Goal: Task Accomplishment & Management: Manage account settings

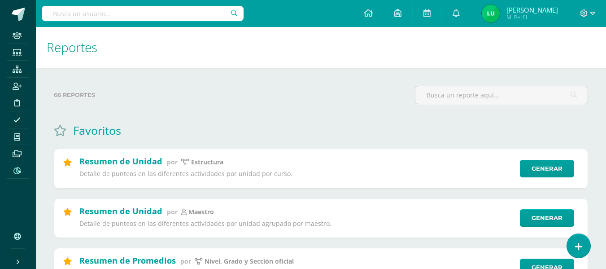
click at [126, 13] on input "text" at bounding box center [143, 13] width 202 height 15
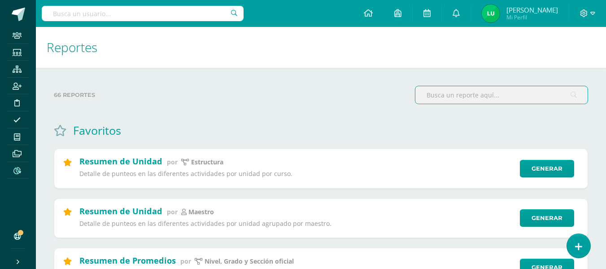
click at [450, 90] on input "text" at bounding box center [501, 94] width 172 height 17
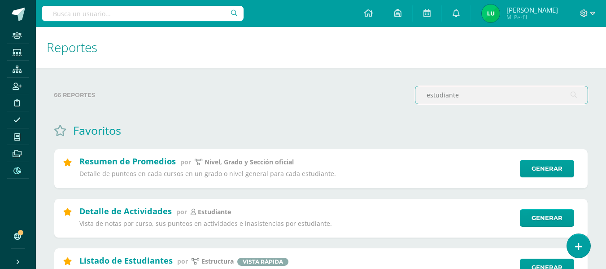
scroll to position [45, 0]
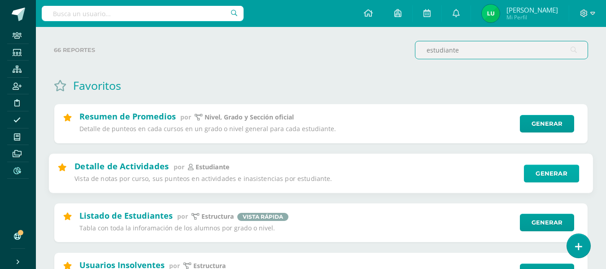
type input "estudiante"
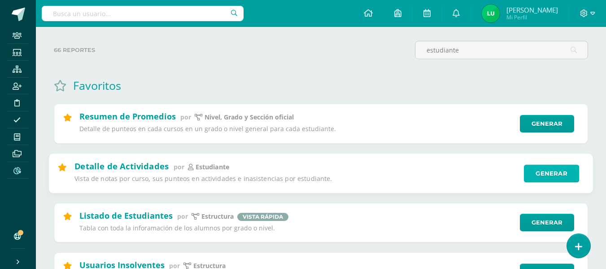
click at [545, 178] on link "Generar" at bounding box center [551, 173] width 55 height 18
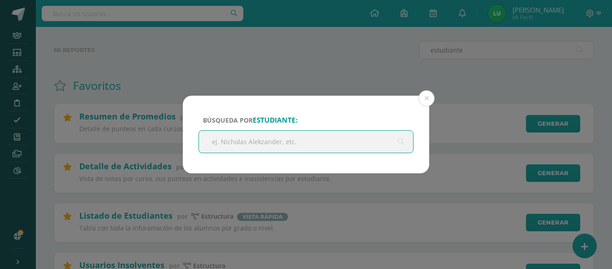
click at [270, 140] on input "text" at bounding box center [306, 141] width 214 height 22
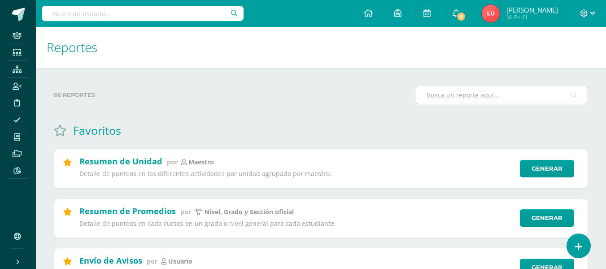
click at [468, 87] on input "text" at bounding box center [501, 94] width 172 height 17
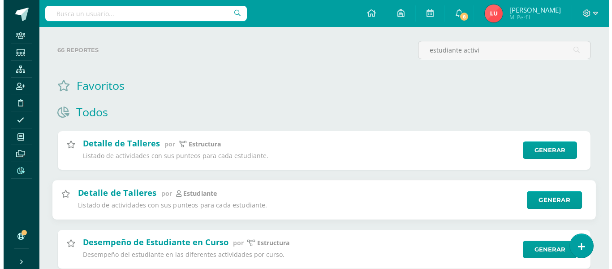
scroll to position [122, 0]
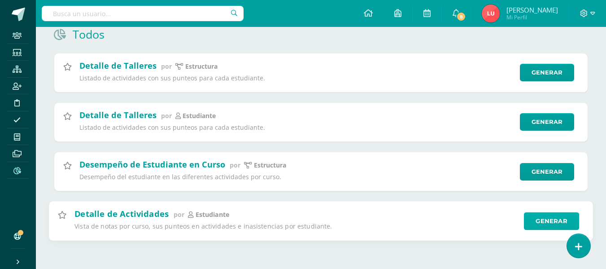
type input "estudiante activi"
click at [549, 217] on link "Generar" at bounding box center [551, 221] width 55 height 18
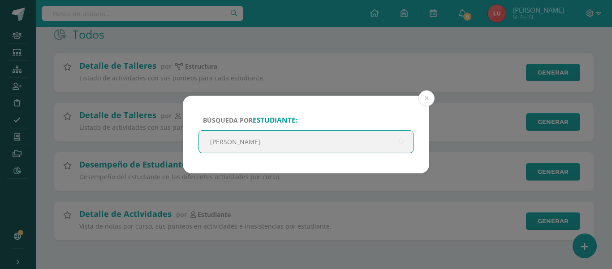
type input "fratti"
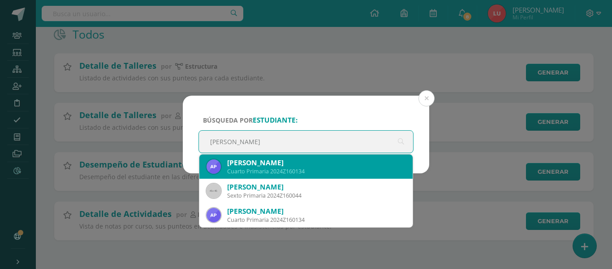
click at [319, 164] on div "Alessandra Carolyna Pérez Fratti" at bounding box center [316, 162] width 178 height 9
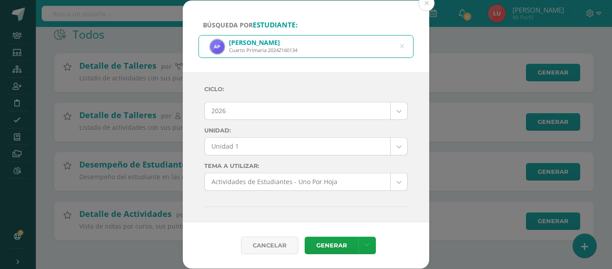
click at [286, 114] on body "Búsqueda por estudiante: Alessandra Carolyna Pérez Fratti Cuarto Primaria 2024Z…" at bounding box center [306, 73] width 612 height 391
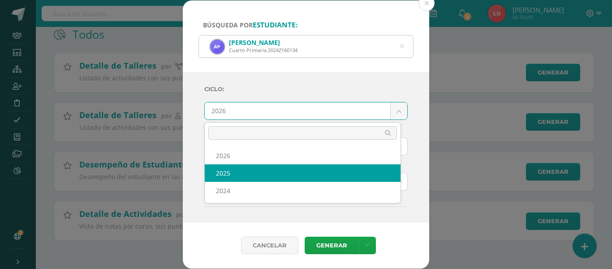
select select "3"
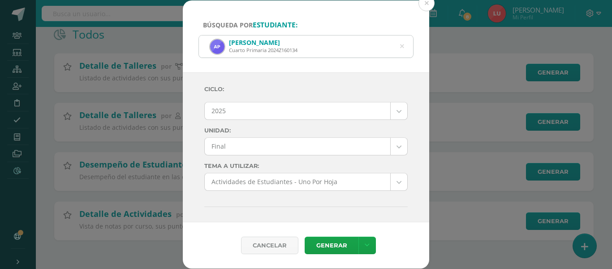
click at [233, 145] on body "Búsqueda por estudiante: Alessandra Carolyna Pérez Fratti Cuarto Primaria 2024Z…" at bounding box center [306, 73] width 612 height 391
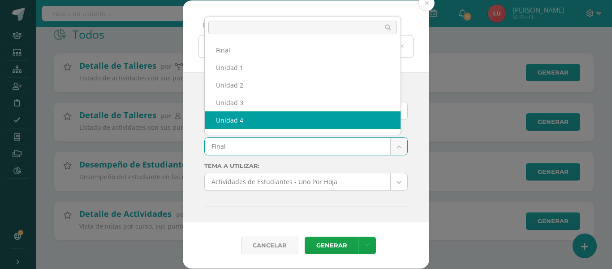
scroll to position [12, 0]
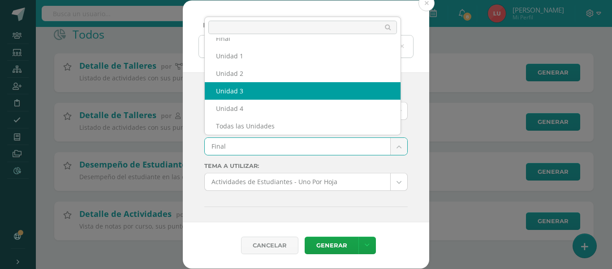
select select "Unidad 3"
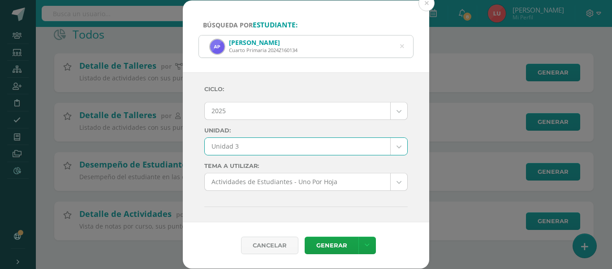
click at [200, 125] on div "Ciclo: 2025 2026 2025 2024 Unidad: Unidad 3 Final Unidad 1 Unidad 2 Unidad 3 Un…" at bounding box center [306, 147] width 247 height 150
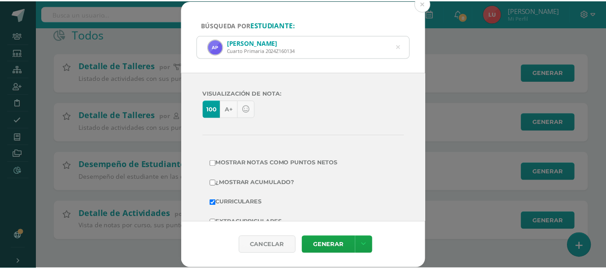
scroll to position [159, 0]
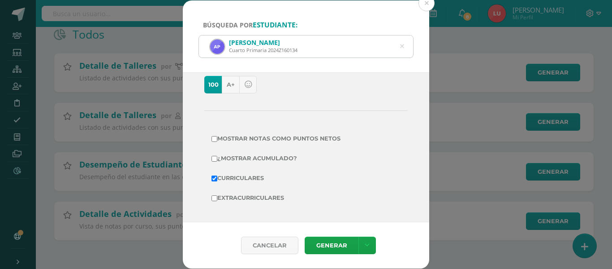
click at [271, 140] on label "Mostrar Notas Como Puntos Netos" at bounding box center [306, 138] width 189 height 13
click at [217, 140] on input "Mostrar Notas Como Puntos Netos" at bounding box center [215, 139] width 6 height 6
checkbox input "true"
click at [336, 243] on link "Generar" at bounding box center [332, 244] width 54 height 17
click at [154, 53] on div "Búsqueda por estudiante: Alessandra Carolyna Pérez Fratti Cuarto Primaria 2024Z…" at bounding box center [306, 134] width 605 height 268
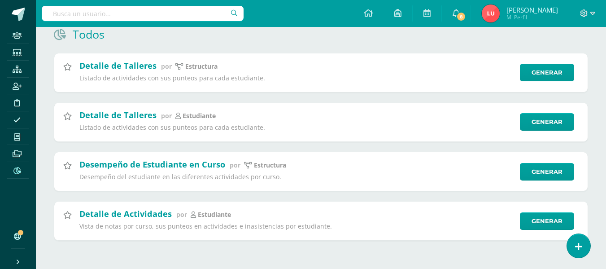
click at [119, 14] on input "text" at bounding box center [143, 13] width 202 height 15
type input "fratti"
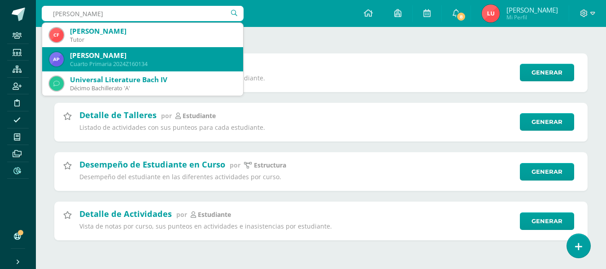
click at [117, 57] on div "Alessandra Carolyna Pérez Fratti" at bounding box center [153, 55] width 166 height 9
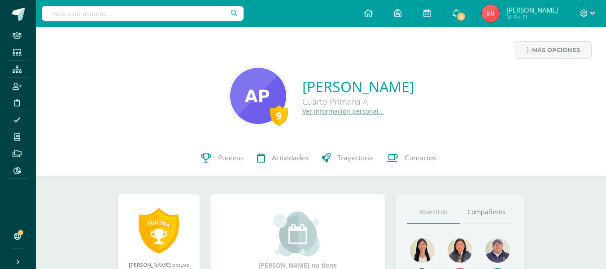
scroll to position [45, 0]
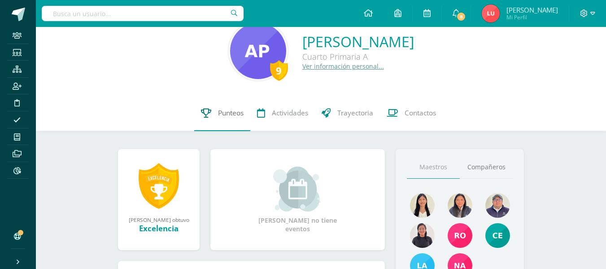
click at [225, 120] on link "Punteos" at bounding box center [222, 113] width 56 height 36
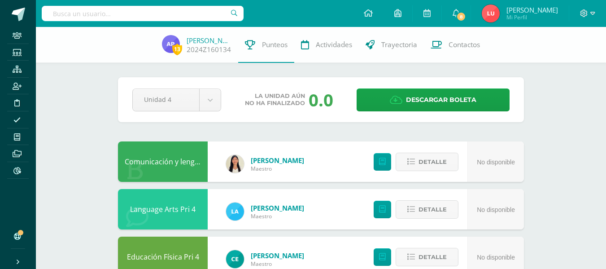
click at [166, 164] on link "Comunicación y lenguaje Pri 4" at bounding box center [175, 161] width 101 height 10
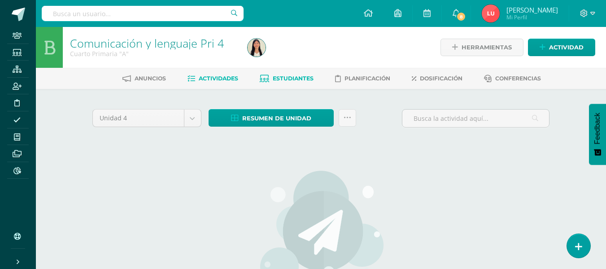
click at [289, 75] on span "Estudiantes" at bounding box center [293, 78] width 41 height 7
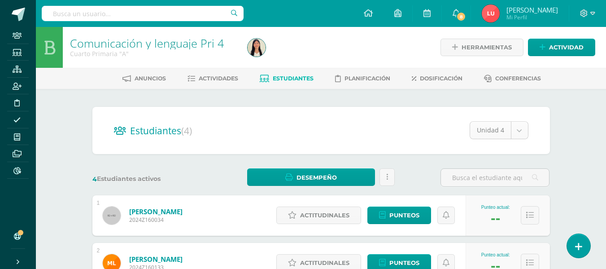
click at [511, 129] on body "Staff Estudiantes Estructura Inscripción Disciplina Asistencia Mis cursos Archi…" at bounding box center [303, 219] width 606 height 438
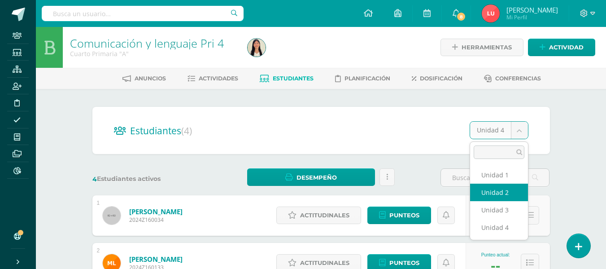
select select "/dashboard/teacher/section/970/students/?unit=21399"
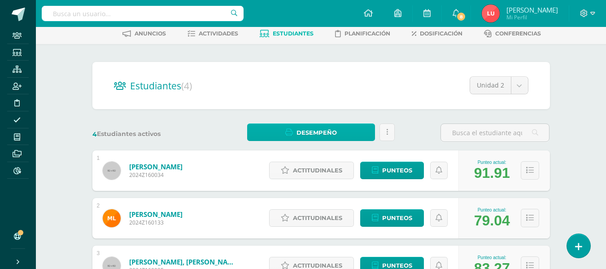
scroll to position [134, 0]
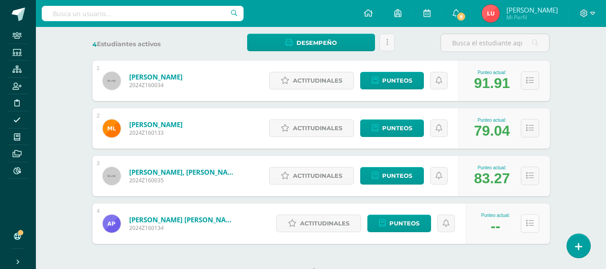
click at [531, 222] on icon at bounding box center [530, 223] width 8 height 8
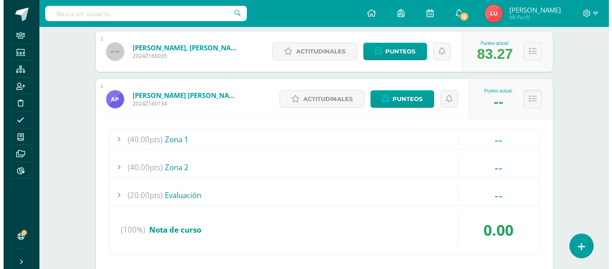
scroll to position [303, 0]
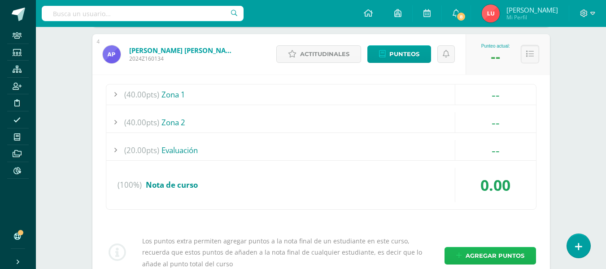
click at [493, 254] on span "Agregar puntos" at bounding box center [494, 255] width 59 height 17
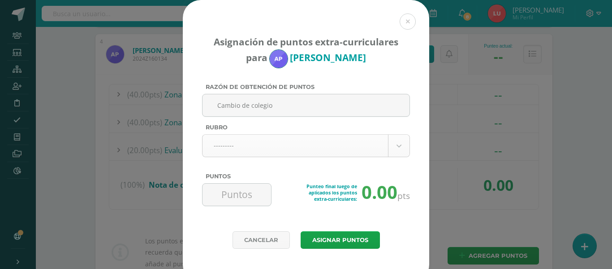
type input "Cambio de colegio"
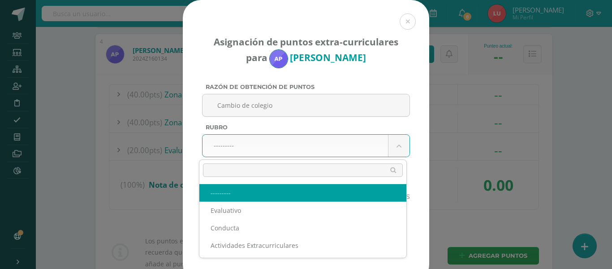
click at [265, 140] on body "Asignación de puntos extra-curriculares para Alessandra Pérez Razón de obtenció…" at bounding box center [306, 20] width 612 height 646
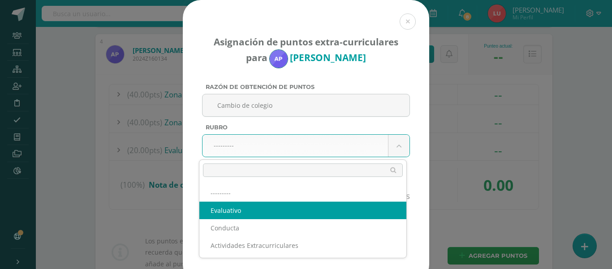
select select "1"
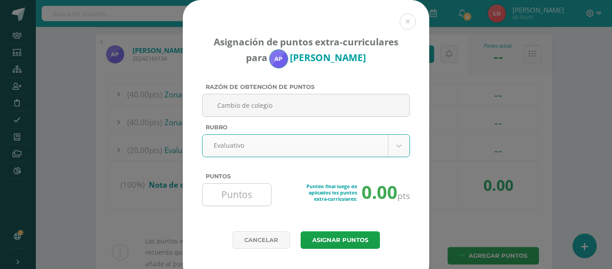
click at [227, 195] on input "Puntos" at bounding box center [236, 194] width 61 height 22
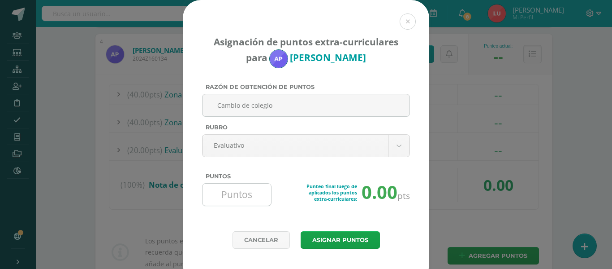
click at [229, 196] on input "Puntos" at bounding box center [236, 194] width 61 height 22
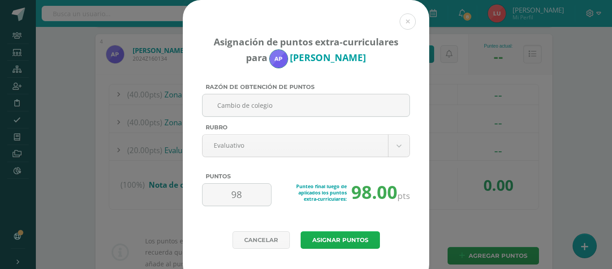
type input "98"
click at [322, 238] on button "Asignar puntos" at bounding box center [340, 239] width 79 height 17
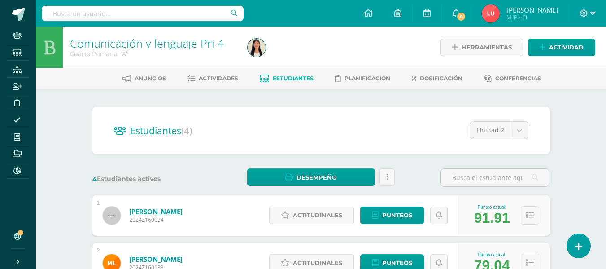
click at [118, 17] on input "text" at bounding box center [143, 13] width 202 height 15
type input "science pri 4"
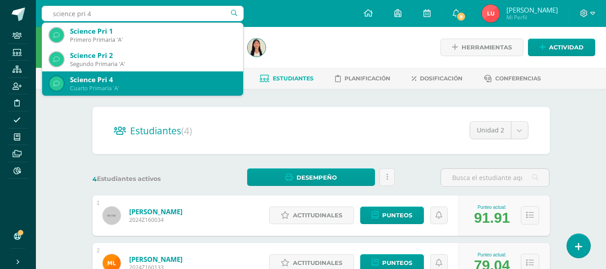
click at [113, 87] on div "Cuarto Primaria 'A'" at bounding box center [153, 88] width 166 height 8
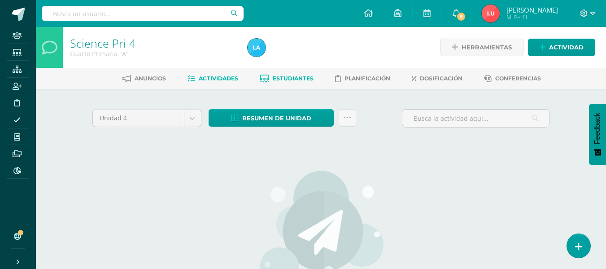
click at [290, 78] on span "Estudiantes" at bounding box center [293, 78] width 41 height 7
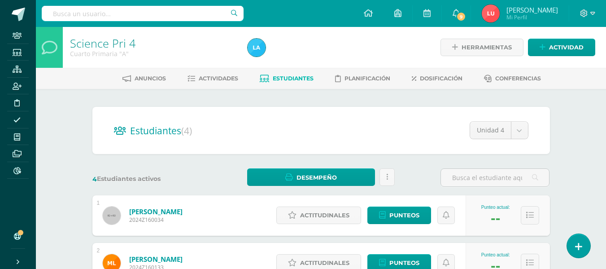
click at [564, 127] on div "Estudiantes (4) Unidad 4 Unidad 1 Unidad 2 Unidad 3 Unidad 4 4 Estudiantes acti…" at bounding box center [320, 263] width 493 height 349
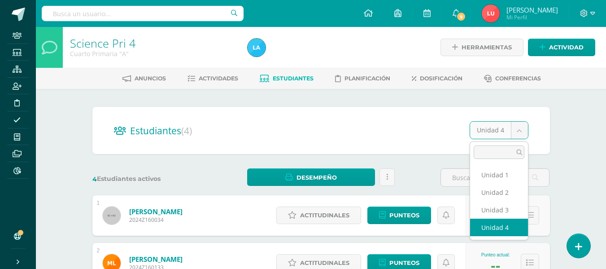
click at [502, 133] on body "Staff Estudiantes Estructura Inscripción Disciplina Asistencia Mis cursos Archi…" at bounding box center [303, 219] width 606 height 438
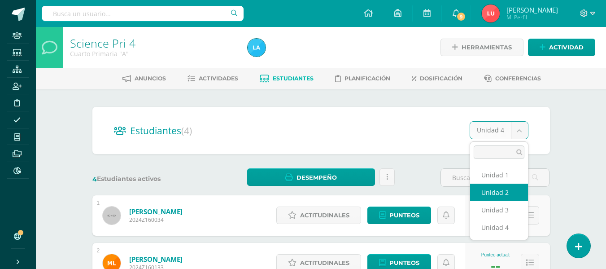
select select "/dashboard/teacher/section/981/students/?unit=21476"
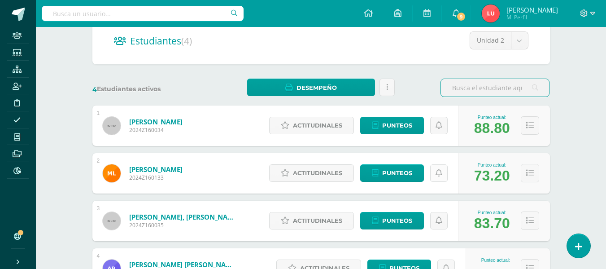
scroll to position [134, 0]
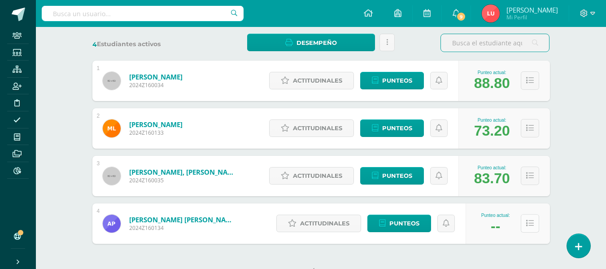
click at [529, 220] on icon at bounding box center [530, 223] width 8 height 8
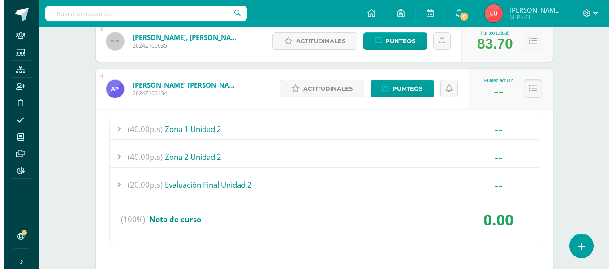
scroll to position [377, 0]
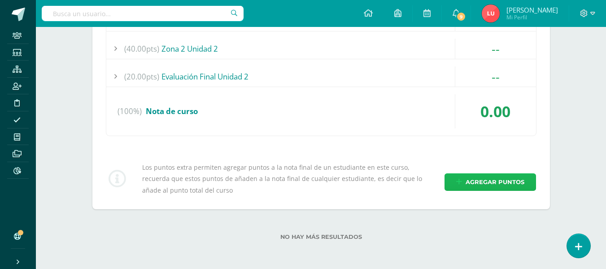
click at [461, 178] on icon at bounding box center [459, 182] width 6 height 8
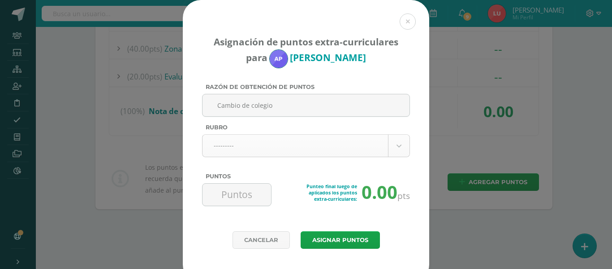
type input "Cambio de colegio"
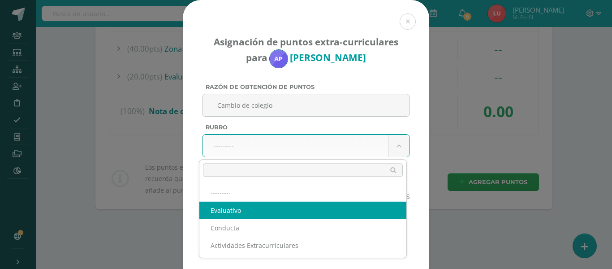
select select "1"
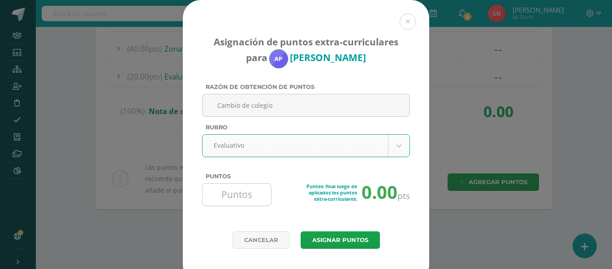
click at [227, 204] on input "Puntos" at bounding box center [236, 194] width 61 height 22
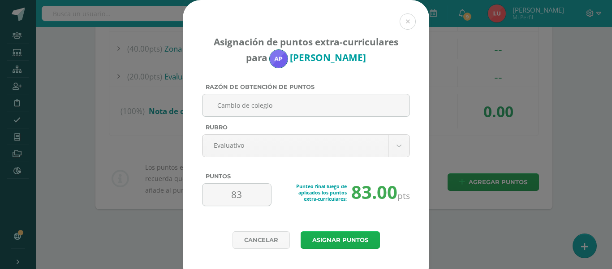
type input "83"
click at [342, 235] on button "Asignar puntos" at bounding box center [340, 239] width 79 height 17
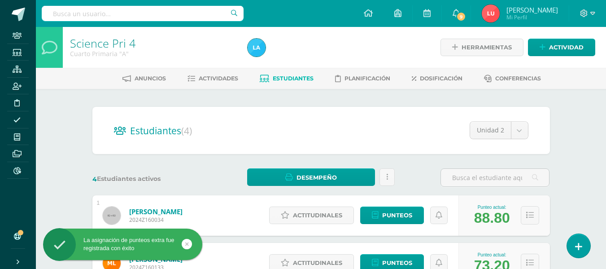
click at [546, 98] on div "Estudiantes (4) Unidad 2 Unidad 1 Unidad 2 Unidad 3 Unidad 4 4 Estudiantes acti…" at bounding box center [320, 263] width 493 height 349
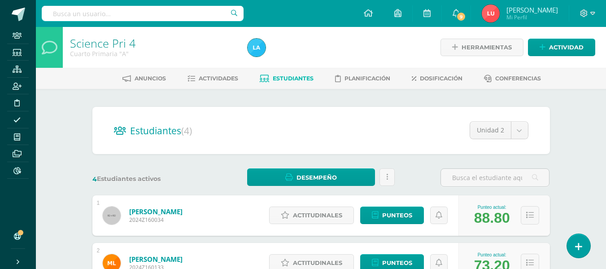
click at [558, 125] on div "Estudiantes (4) Unidad 2 Unidad 1 Unidad 2 Unidad 3 Unidad 4 4 Estudiantes acti…" at bounding box center [320, 263] width 493 height 349
click at [440, 171] on div at bounding box center [495, 177] width 116 height 18
click at [423, 173] on div "4 Estudiantes activos Desempeño Descargar como HTML Descargar como PDF Enviar i…" at bounding box center [321, 177] width 464 height 18
click at [132, 12] on input "text" at bounding box center [143, 13] width 202 height 15
click at [573, 145] on div "Science Pri 4 Cuarto Primaria "A" Herramientas Detalle de asistencias Actividad…" at bounding box center [321, 232] width 570 height 411
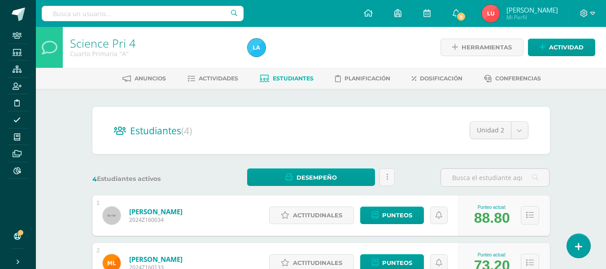
click at [124, 10] on input "text" at bounding box center [143, 13] width 202 height 15
type input "sociales pri 4"
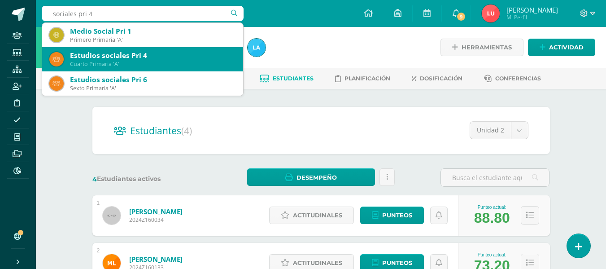
click at [123, 53] on div "Estudios sociales Pri 4" at bounding box center [153, 55] width 166 height 9
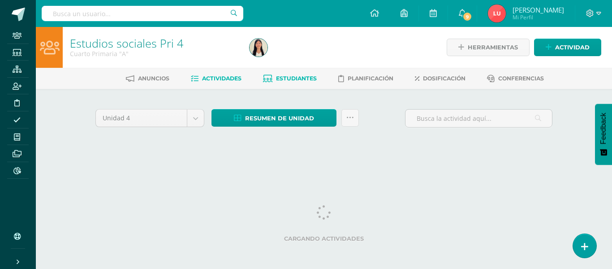
click at [284, 77] on span "Estudiantes" at bounding box center [296, 78] width 41 height 7
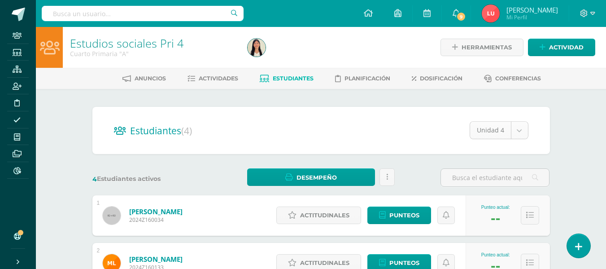
click at [477, 130] on body "Staff Estudiantes Estructura Inscripción Disciplina Asistencia Mis cursos Archi…" at bounding box center [303, 219] width 606 height 438
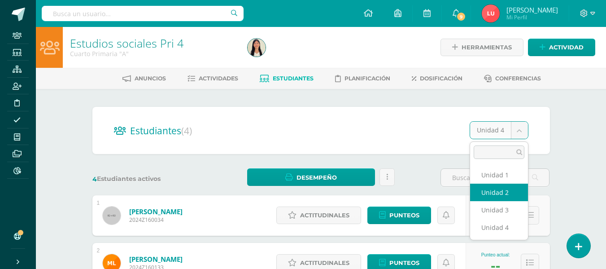
select select "/dashboard/teacher/section/974/students/?unit=21427"
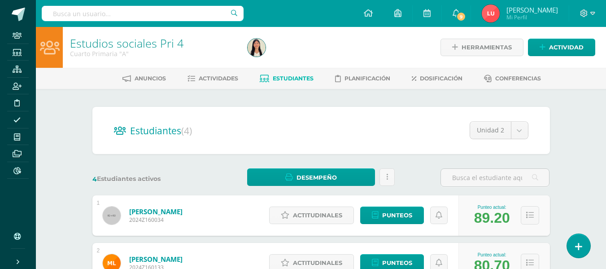
scroll to position [169, 0]
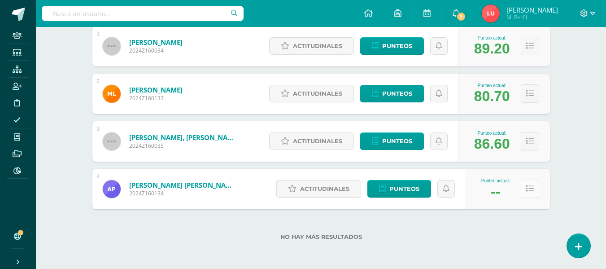
click at [535, 191] on button at bounding box center [529, 188] width 18 height 18
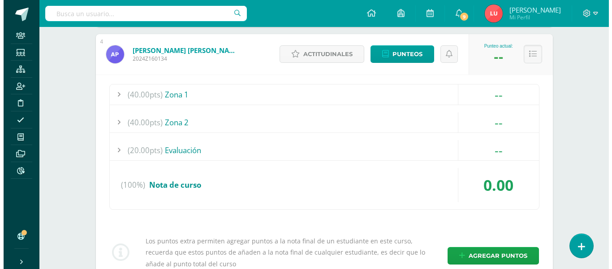
scroll to position [348, 0]
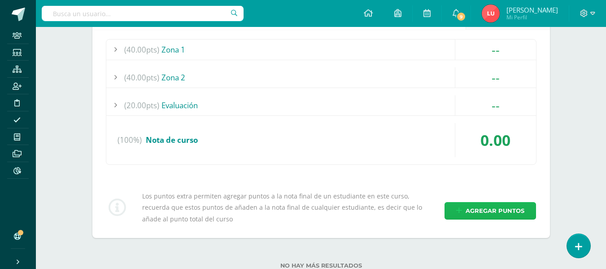
click at [477, 212] on span "Agregar puntos" at bounding box center [494, 210] width 59 height 17
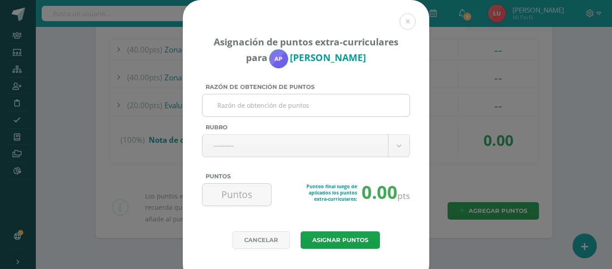
click at [273, 105] on input "Razón de obtención de puntos" at bounding box center [306, 105] width 200 height 22
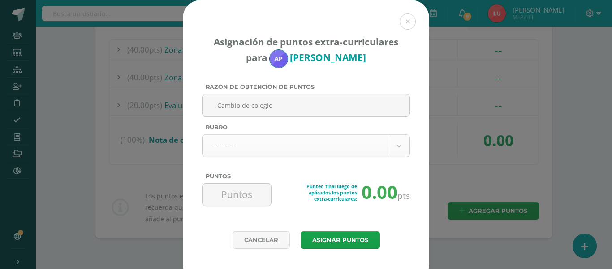
type input "Cambio de colegio"
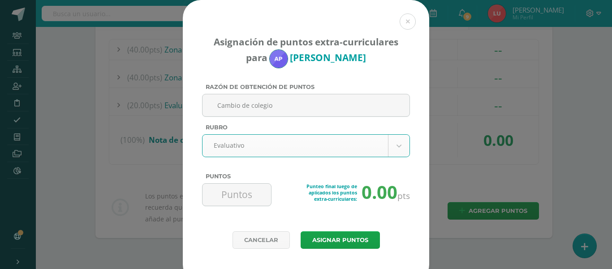
select select "1"
click at [231, 201] on input "Puntos" at bounding box center [236, 194] width 61 height 22
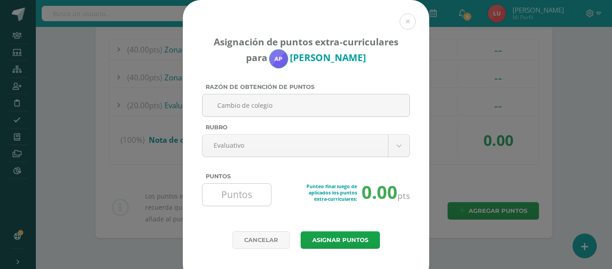
click at [224, 192] on input "Puntos" at bounding box center [236, 194] width 61 height 22
type input "86"
click at [284, 210] on div "Punteo final luego de aplicados los puntos extra-curriculares: 86.00 pts" at bounding box center [341, 198] width 139 height 30
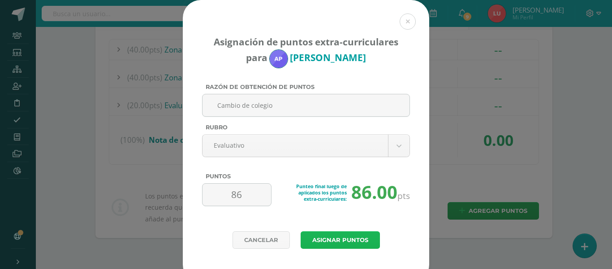
click at [331, 241] on button "Asignar puntos" at bounding box center [340, 239] width 79 height 17
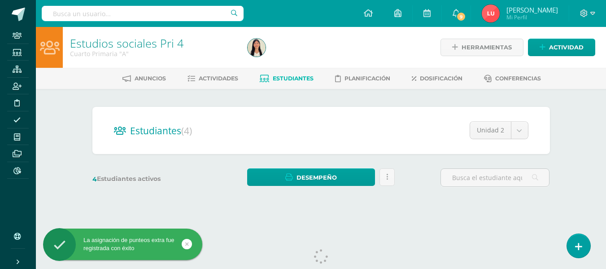
click at [124, 9] on input "text" at bounding box center [143, 13] width 202 height 15
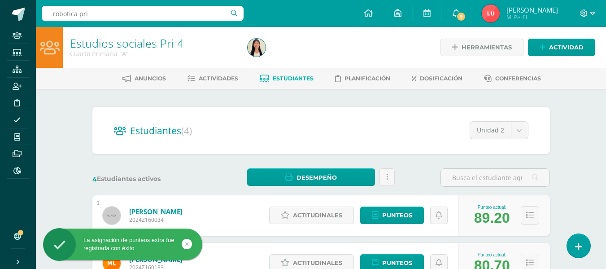
type input "robotica pri 4"
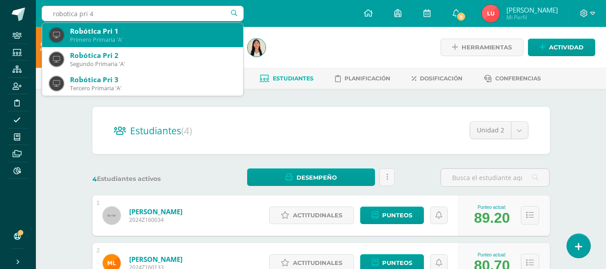
scroll to position [45, 0]
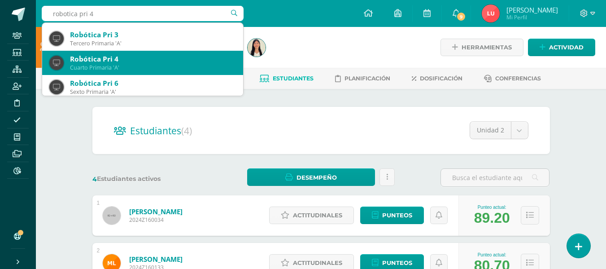
click at [133, 60] on div "Robótica Pri 4" at bounding box center [153, 58] width 166 height 9
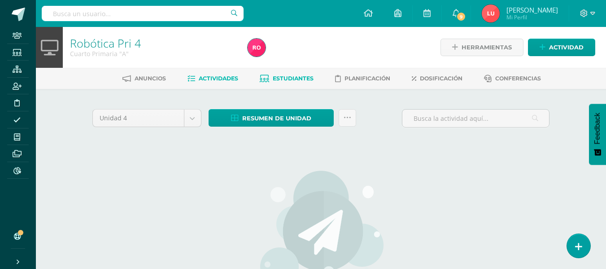
click at [282, 77] on span "Estudiantes" at bounding box center [293, 78] width 41 height 7
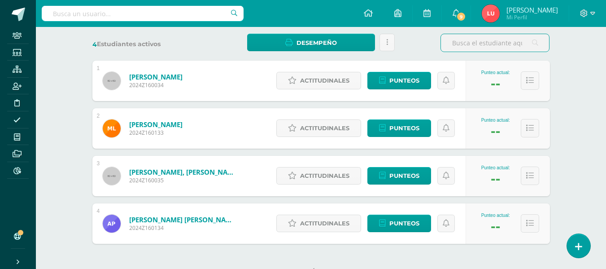
scroll to position [45, 0]
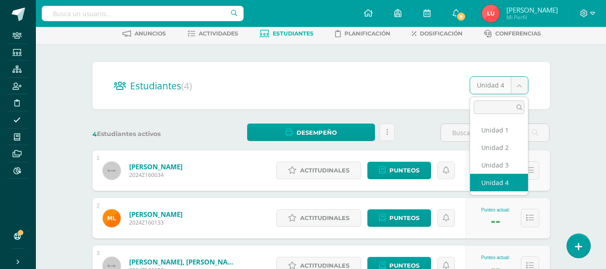
click at [502, 84] on body "Staff Estudiantes Estructura Inscripción Disciplina Asistencia Mis cursos Archi…" at bounding box center [303, 174] width 606 height 438
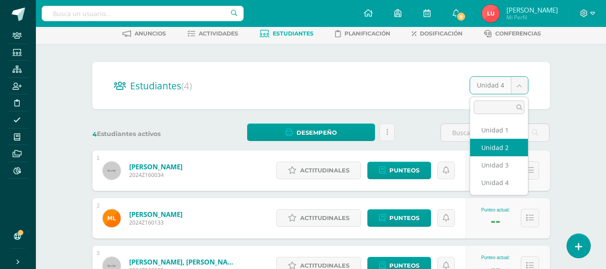
select select "/dashboard/teacher/section/982/students/?unit=21483"
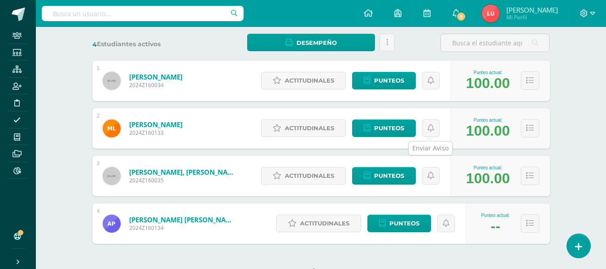
scroll to position [169, 0]
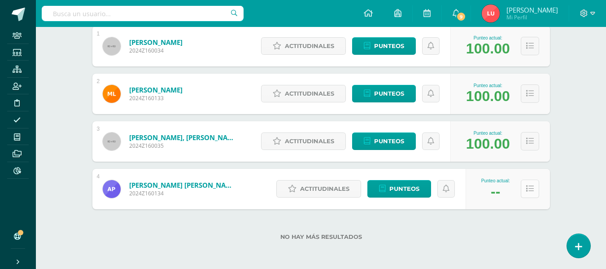
click at [526, 186] on icon at bounding box center [530, 189] width 8 height 8
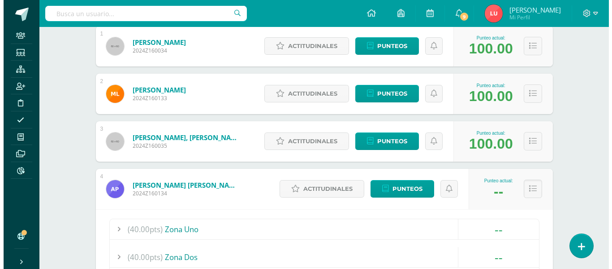
scroll to position [303, 0]
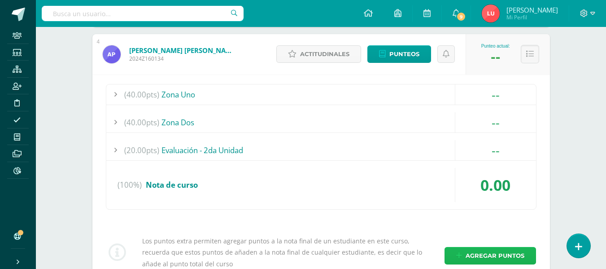
click at [482, 256] on span "Agregar puntos" at bounding box center [494, 255] width 59 height 17
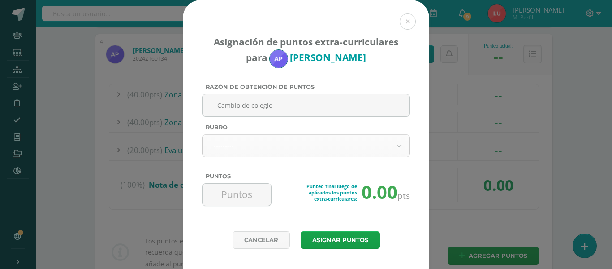
type input "Cambio de colegio"
click at [235, 146] on body "Asignación de puntos extra-curriculares para Alessandra Pérez Razón de obtenció…" at bounding box center [306, 20] width 612 height 646
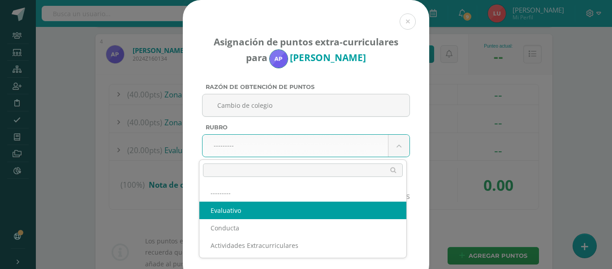
select select "1"
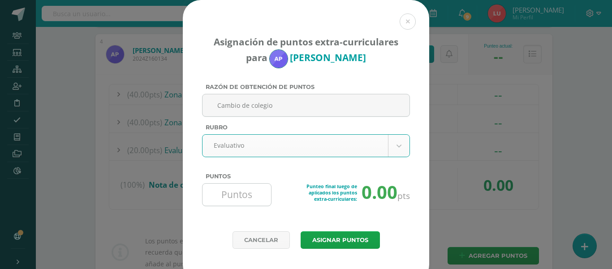
click at [232, 195] on input "Puntos" at bounding box center [236, 194] width 61 height 22
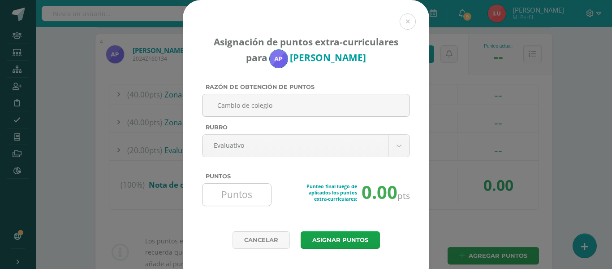
click at [233, 197] on input "Puntos" at bounding box center [236, 194] width 61 height 22
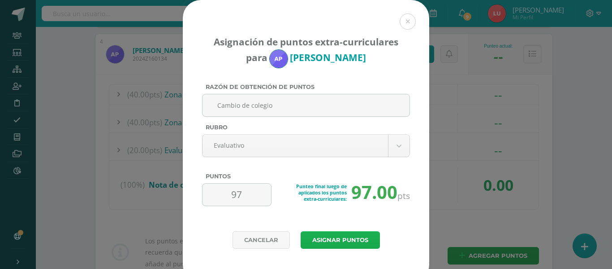
type input "97"
click at [318, 234] on button "Asignar puntos" at bounding box center [340, 239] width 79 height 17
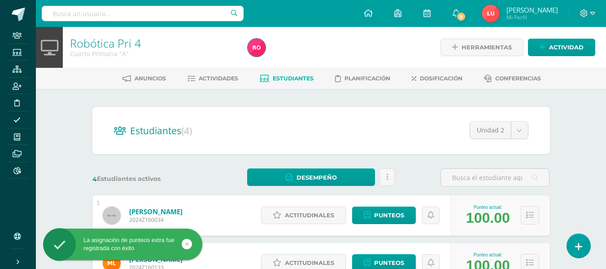
click at [133, 16] on input "text" at bounding box center [143, 13] width 202 height 15
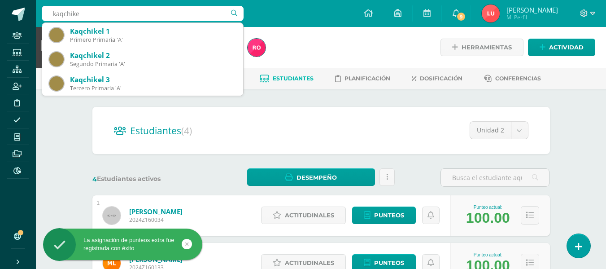
type input "kaqchikel"
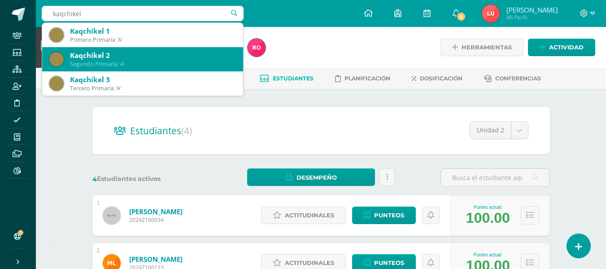
scroll to position [45, 0]
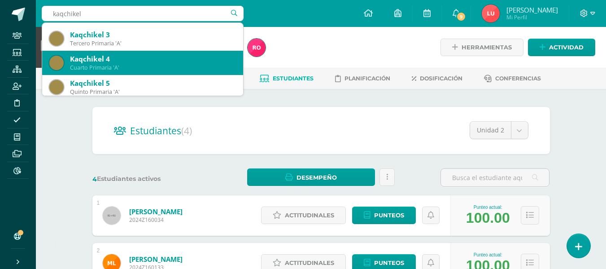
click at [141, 52] on div "Kaqchikel 4 Cuarto Primaria 'A'" at bounding box center [142, 63] width 186 height 24
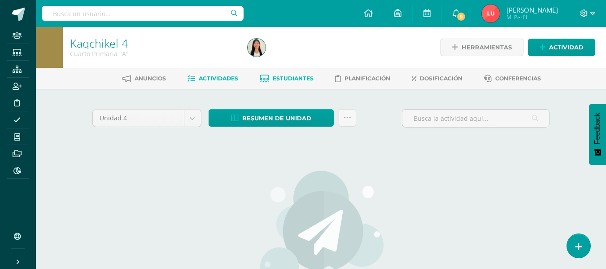
click at [286, 74] on link "Estudiantes" at bounding box center [287, 78] width 54 height 14
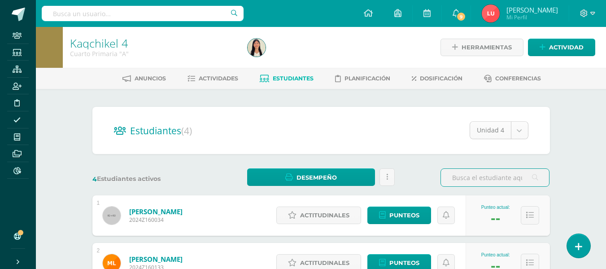
click at [483, 128] on body "Staff Estudiantes Estructura Inscripción Disciplina Asistencia Mis cursos Archi…" at bounding box center [303, 219] width 606 height 438
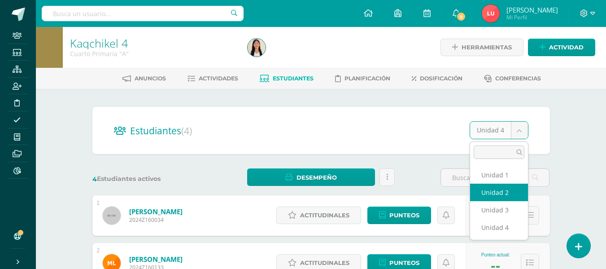
drag, startPoint x: 493, startPoint y: 193, endPoint x: 494, endPoint y: 198, distance: 4.5
select select "/dashboard/teacher/section/979/students/?unit=21462"
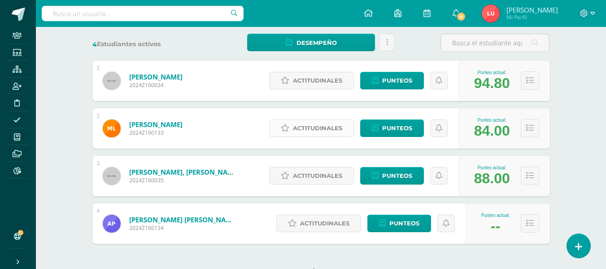
scroll to position [169, 0]
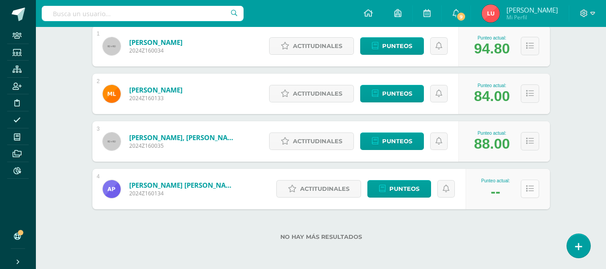
click at [527, 193] on button at bounding box center [529, 188] width 18 height 18
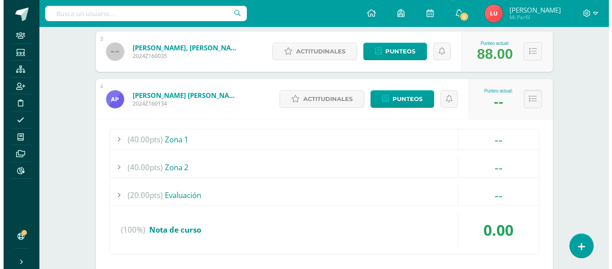
scroll to position [348, 0]
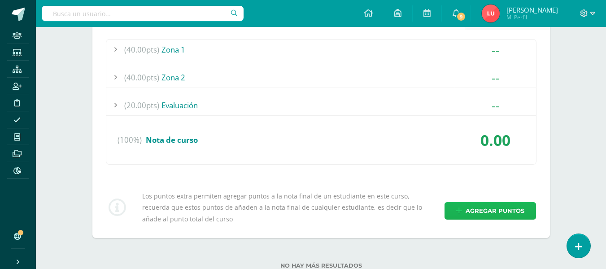
click at [488, 211] on span "Agregar puntos" at bounding box center [494, 210] width 59 height 17
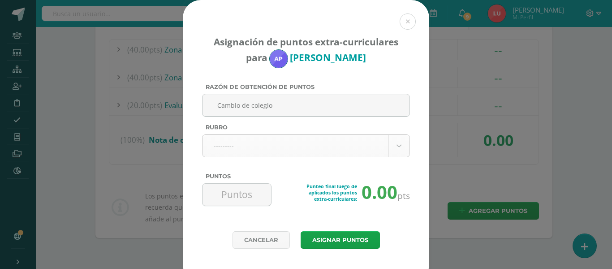
type input "Cambio de colegio"
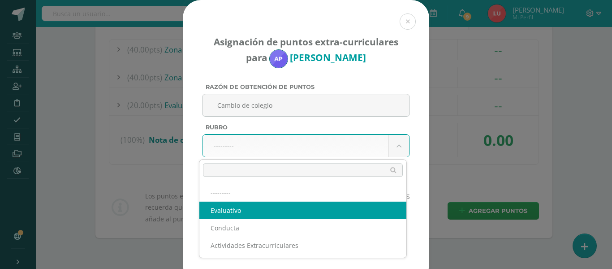
select select "1"
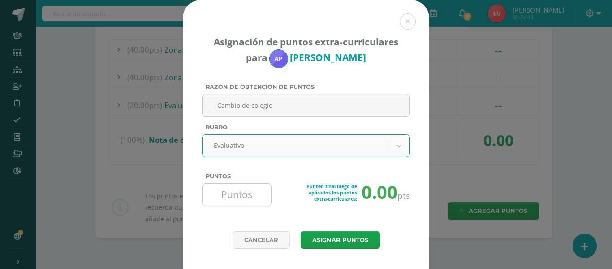
click at [220, 197] on input "Puntos" at bounding box center [236, 194] width 61 height 22
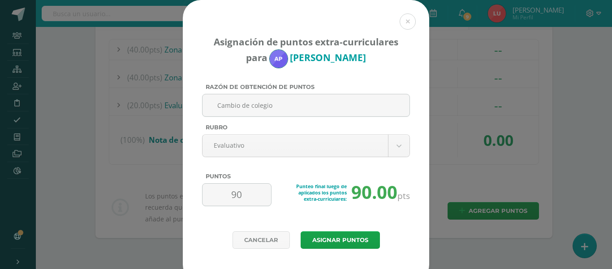
type input "90"
click at [311, 229] on div "Asignación de puntos extra-curriculares para Alessandra Pérez Razón de obtenció…" at bounding box center [306, 115] width 247 height 231
click at [313, 236] on button "Asignar puntos" at bounding box center [340, 239] width 79 height 17
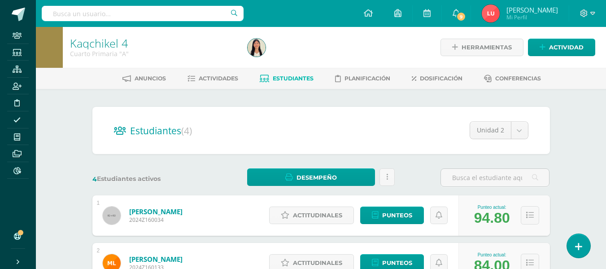
click at [185, 9] on input "text" at bounding box center [143, 13] width 202 height 15
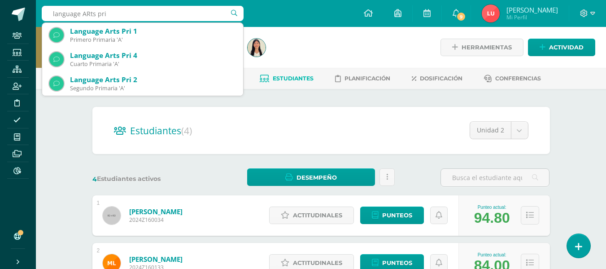
type input "language ARts pri 4"
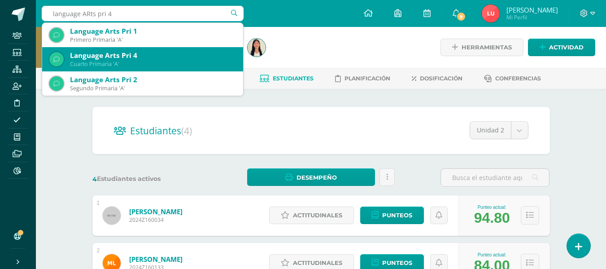
click at [153, 56] on div "Language Arts Pri 4" at bounding box center [153, 55] width 166 height 9
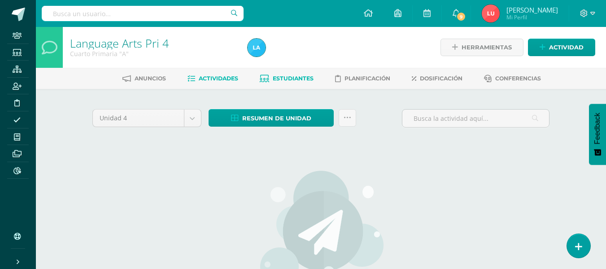
click at [295, 80] on span "Estudiantes" at bounding box center [293, 78] width 41 height 7
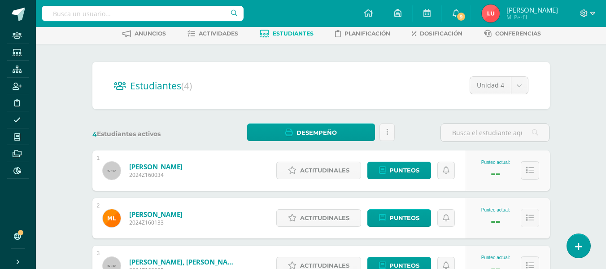
scroll to position [90, 0]
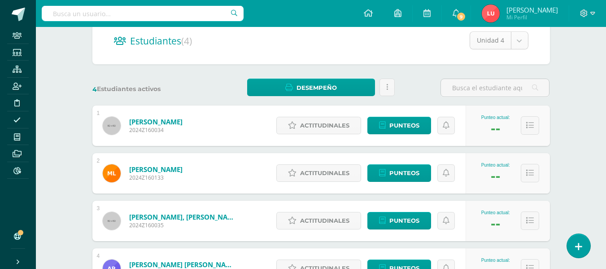
click at [517, 43] on body "Staff Estudiantes Estructura Inscripción Disciplina Asistencia Mis cursos Archi…" at bounding box center [303, 129] width 606 height 438
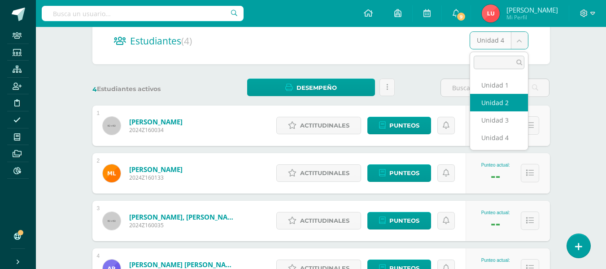
select select "/dashboard/teacher/section/971/students/?unit=21406"
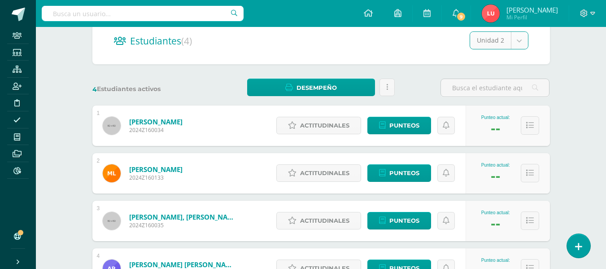
click at [406, 81] on div "4 Estudiantes activos Desempeño Descargar como HTML Descargar como PDF Enviar i…" at bounding box center [321, 87] width 464 height 18
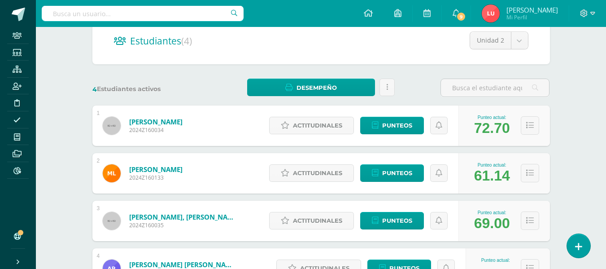
scroll to position [134, 0]
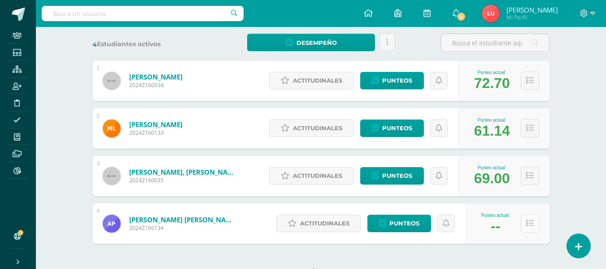
click at [530, 218] on button at bounding box center [529, 223] width 18 height 18
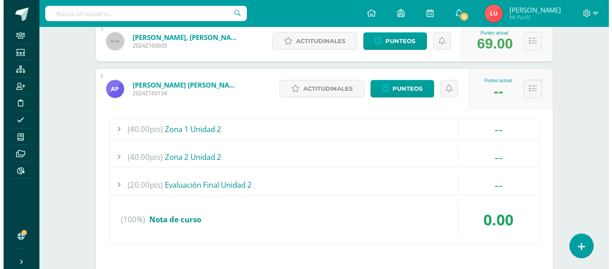
scroll to position [359, 0]
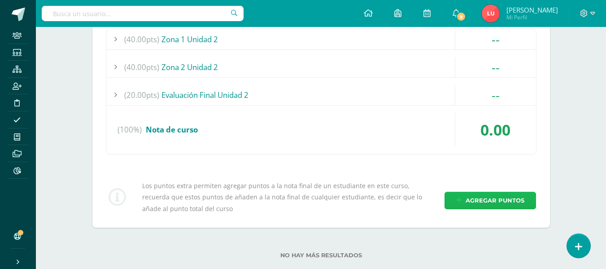
click at [488, 195] on span "Agregar puntos" at bounding box center [494, 200] width 59 height 17
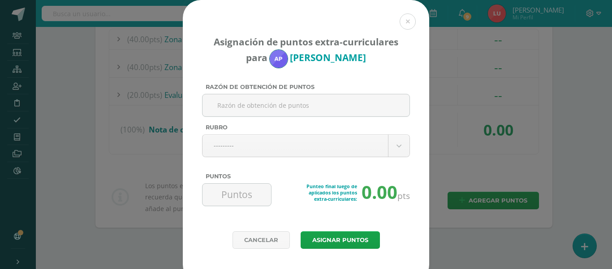
type input "P"
type input "Cambio de colegio"
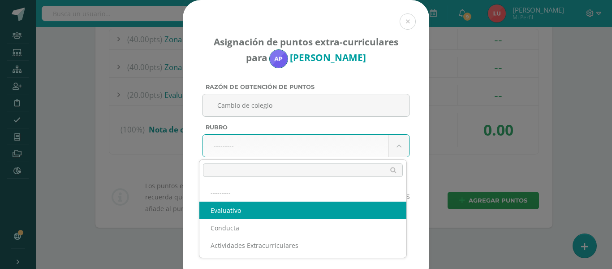
select select "1"
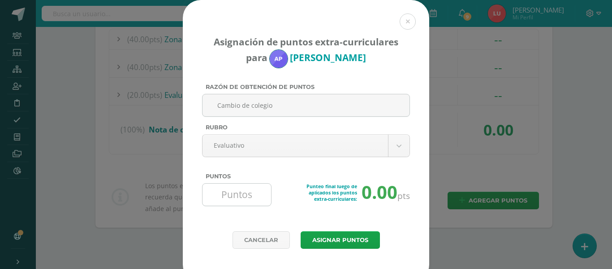
click at [240, 194] on input "Puntos" at bounding box center [236, 194] width 61 height 22
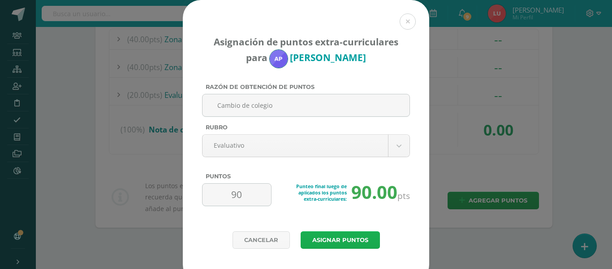
type input "90"
click at [314, 236] on button "Asignar puntos" at bounding box center [340, 239] width 79 height 17
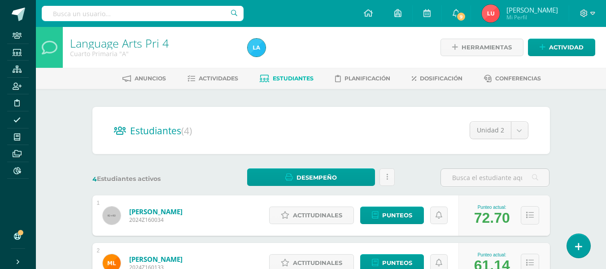
click at [197, 13] on input "text" at bounding box center [143, 13] width 202 height 15
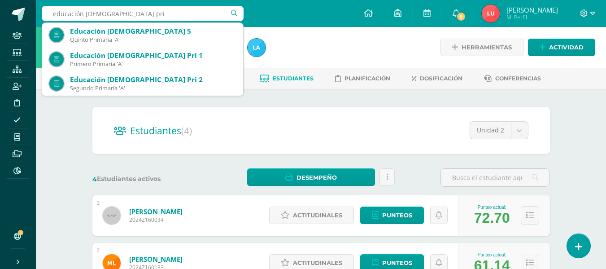
type input "educación [DEMOGRAPHIC_DATA] pri 4"
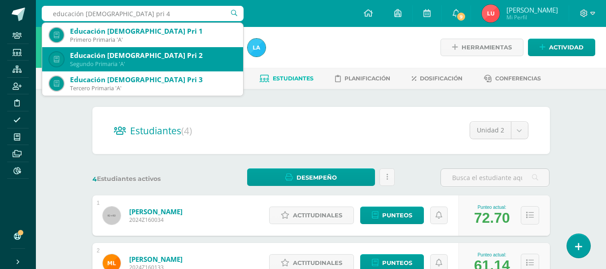
scroll to position [45, 0]
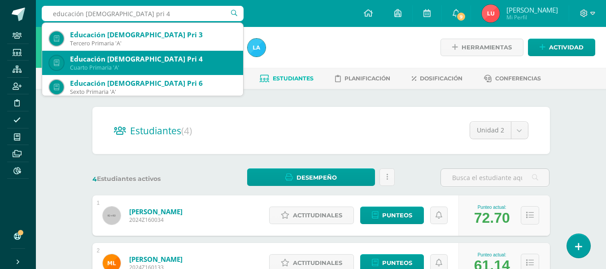
click at [169, 63] on div "Educación [DEMOGRAPHIC_DATA] Pri 4" at bounding box center [153, 58] width 166 height 9
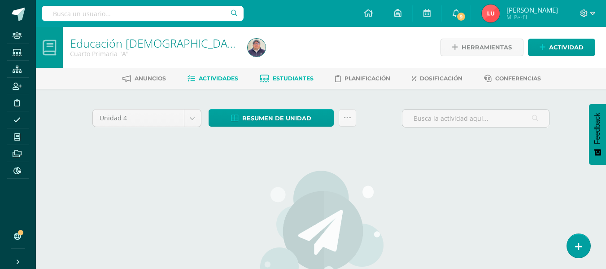
click at [296, 81] on span "Estudiantes" at bounding box center [293, 78] width 41 height 7
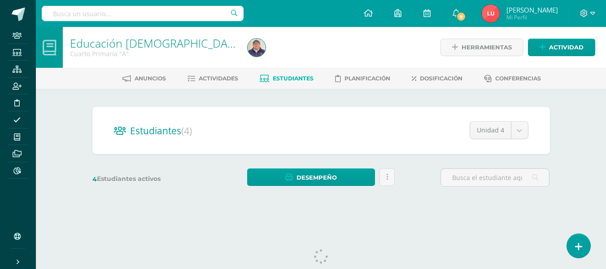
click at [504, 129] on body "Staff Estudiantes Estructura Inscripción Disciplina Asistencia Mis cursos Archi…" at bounding box center [303, 106] width 606 height 213
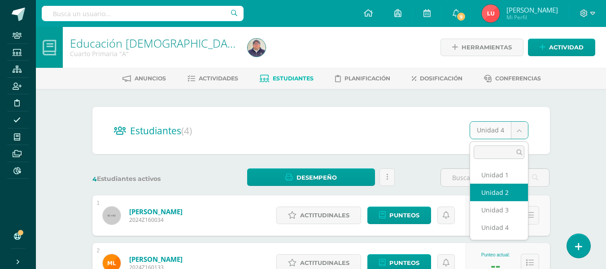
select select "/dashboard/teacher/section/976/students/?unit=21441"
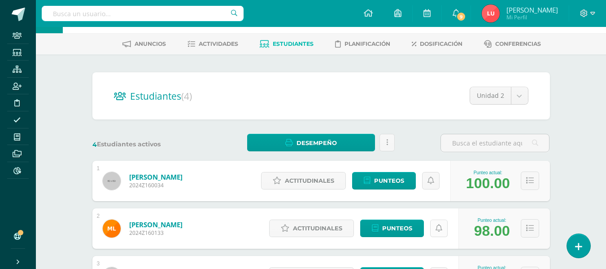
scroll to position [124, 0]
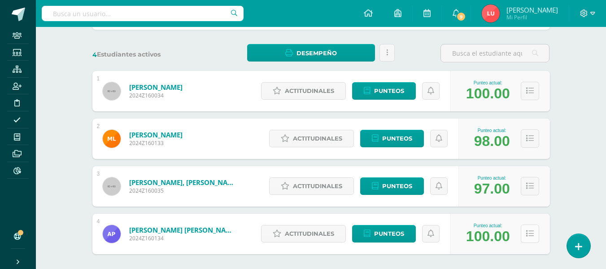
click at [532, 232] on icon at bounding box center [530, 234] width 8 height 8
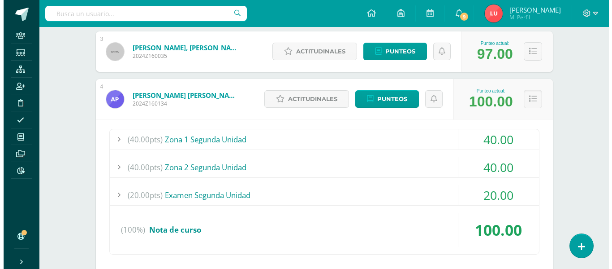
scroll to position [348, 0]
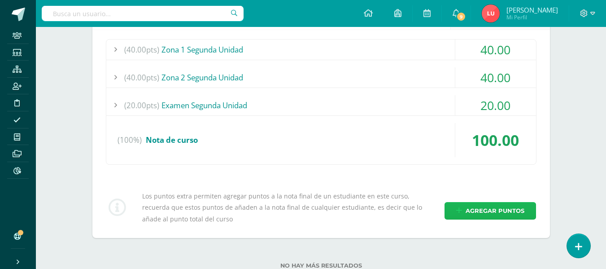
click at [467, 205] on span "Agregar puntos" at bounding box center [494, 210] width 59 height 17
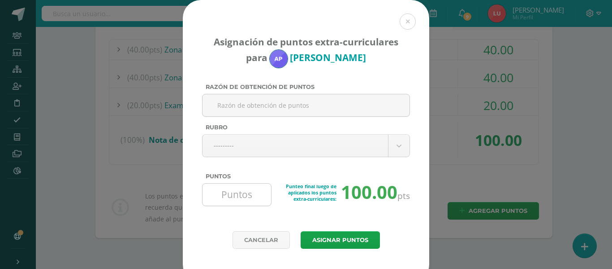
click at [223, 194] on input "Puntos" at bounding box center [236, 194] width 61 height 22
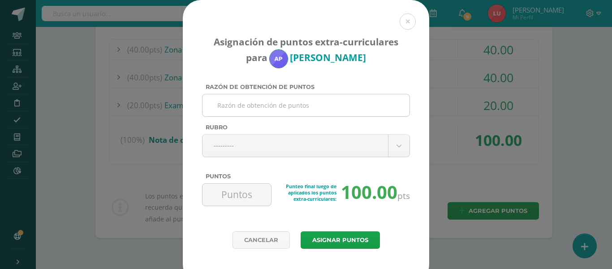
click at [228, 104] on input "Razón de obtención de puntos" at bounding box center [306, 105] width 200 height 22
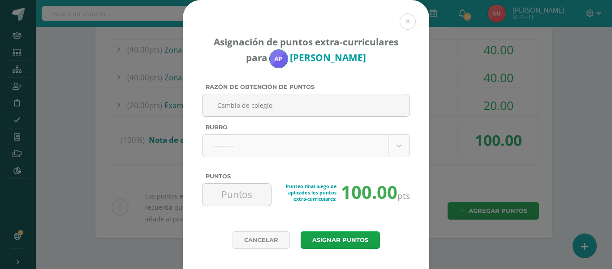
type input "Cambio de colegio"
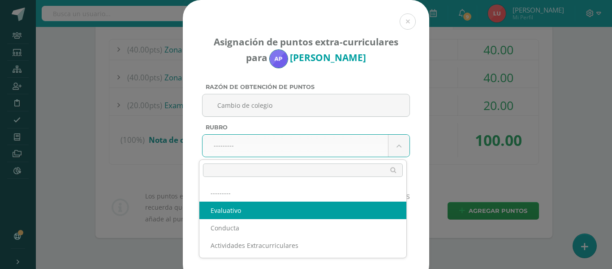
select select "1"
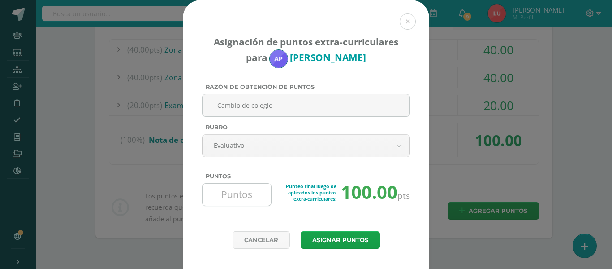
click at [227, 199] on input "Puntos" at bounding box center [236, 194] width 61 height 22
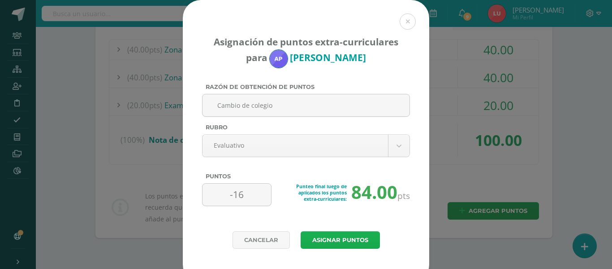
type input "-16"
click at [358, 238] on button "Asignar puntos" at bounding box center [340, 239] width 79 height 17
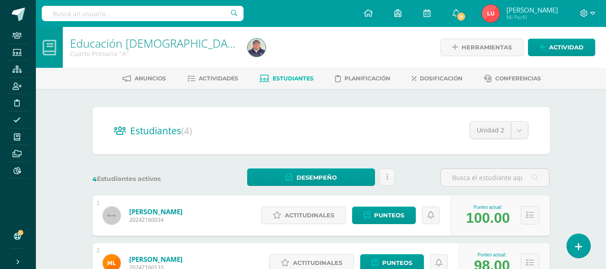
click at [163, 16] on input "text" at bounding box center [143, 13] width 202 height 15
click at [137, 15] on input "text" at bounding box center [143, 13] width 202 height 15
type input "educación física pri 4"
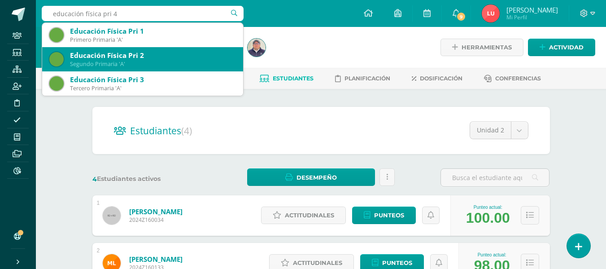
scroll to position [45, 0]
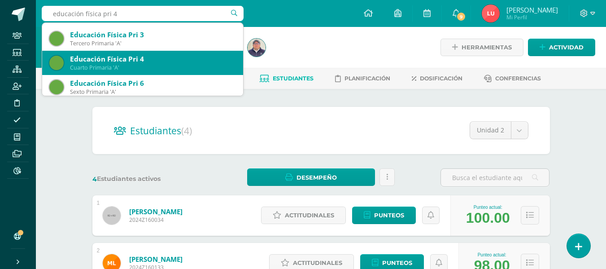
click at [121, 59] on div "Educación Física Pri 4" at bounding box center [153, 58] width 166 height 9
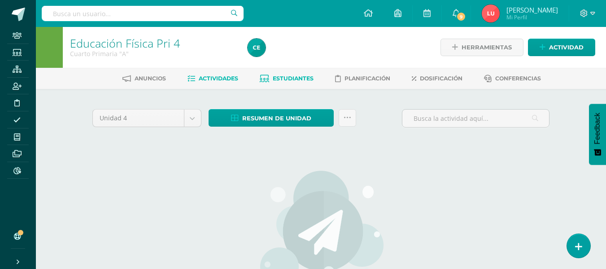
click at [285, 83] on link "Estudiantes" at bounding box center [287, 78] width 54 height 14
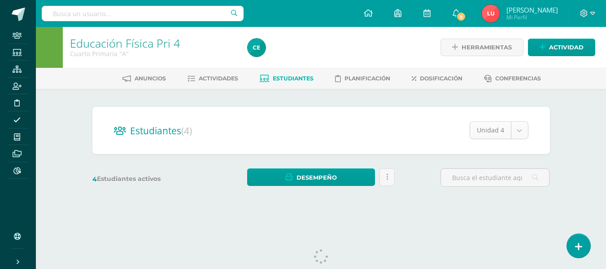
click at [522, 128] on body "Staff Estudiantes Estructura Inscripción Disciplina Asistencia Mis cursos Archi…" at bounding box center [303, 106] width 606 height 213
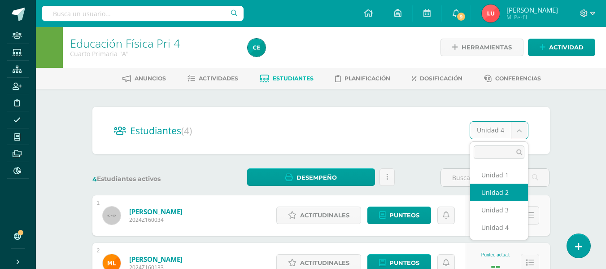
select select "/dashboard/teacher/section/972/students/?unit=21413"
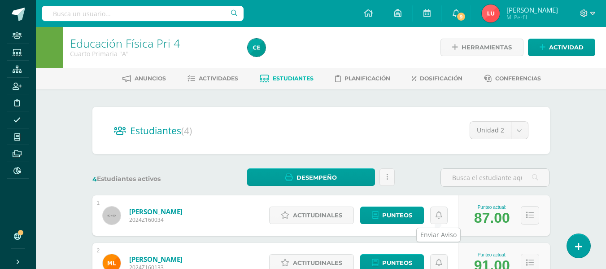
scroll to position [134, 0]
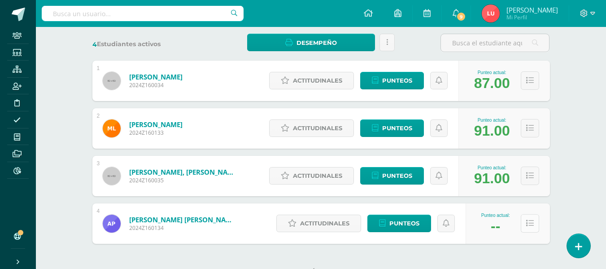
click at [529, 225] on icon at bounding box center [530, 223] width 8 height 8
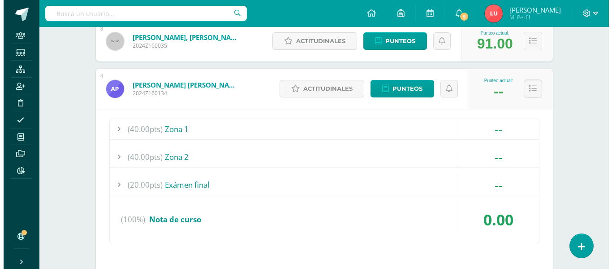
scroll to position [359, 0]
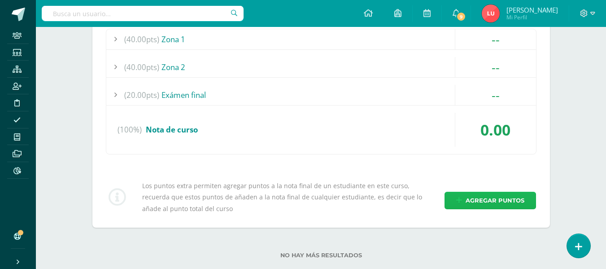
click at [470, 199] on span "Agregar puntos" at bounding box center [494, 200] width 59 height 17
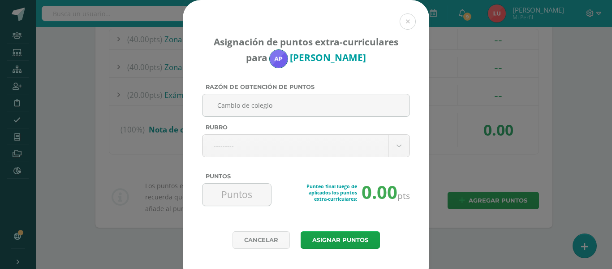
type input "Cambio de colegio"
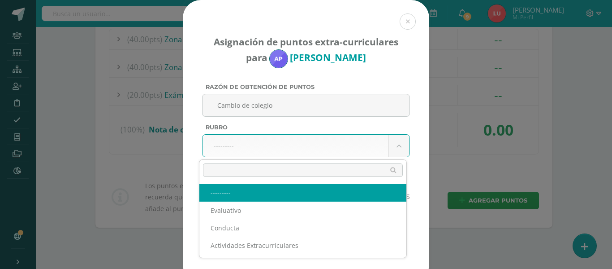
select select "1"
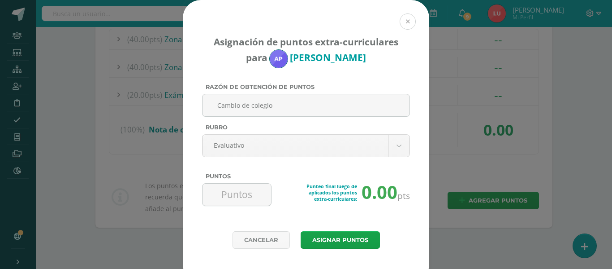
click at [407, 20] on button at bounding box center [408, 21] width 16 height 16
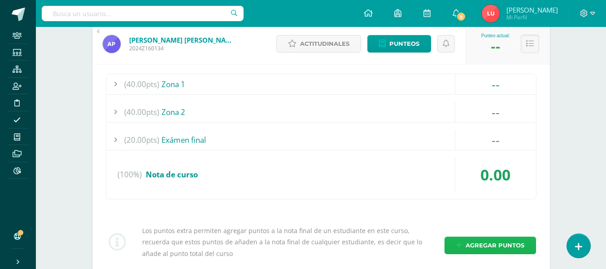
select select "1"
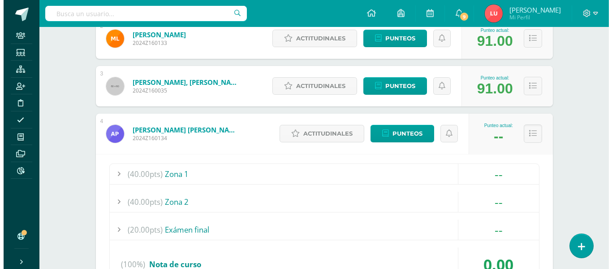
scroll to position [314, 0]
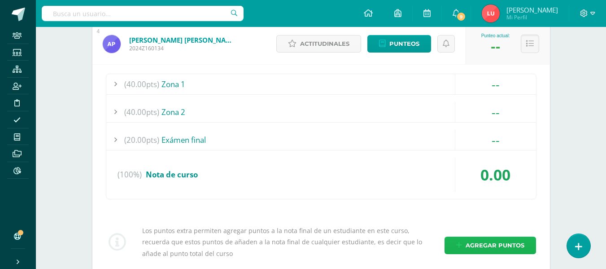
click at [514, 245] on span "Agregar puntos" at bounding box center [494, 245] width 59 height 17
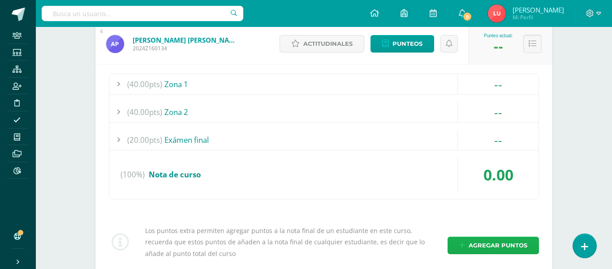
select select "1"
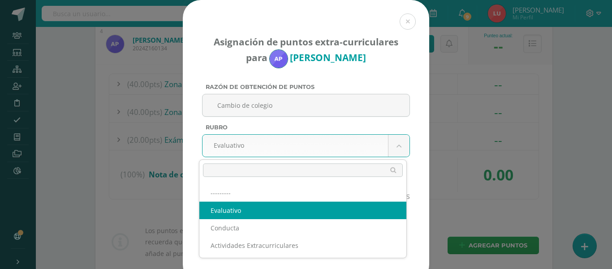
click at [248, 142] on body "Asignación de puntos extra-curriculares para Alessandra Pérez Razón de obtenció…" at bounding box center [306, 9] width 612 height 646
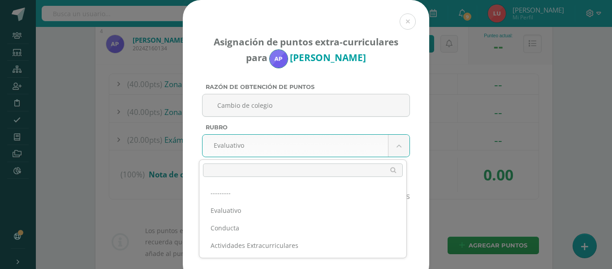
click at [195, 147] on body "Asignación de puntos extra-curriculares para Alessandra Pérez Razón de obtenció…" at bounding box center [306, 9] width 612 height 646
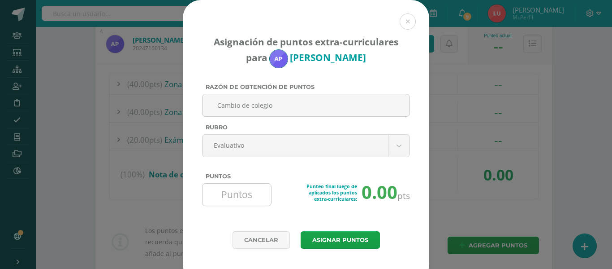
click at [225, 202] on input "Puntos" at bounding box center [236, 194] width 61 height 22
click at [246, 191] on input "Puntos" at bounding box center [236, 194] width 61 height 22
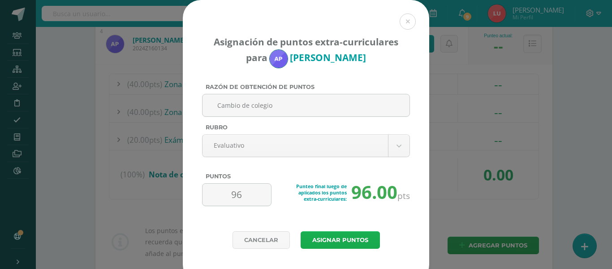
type input "96"
click at [303, 237] on button "Asignar puntos" at bounding box center [340, 239] width 79 height 17
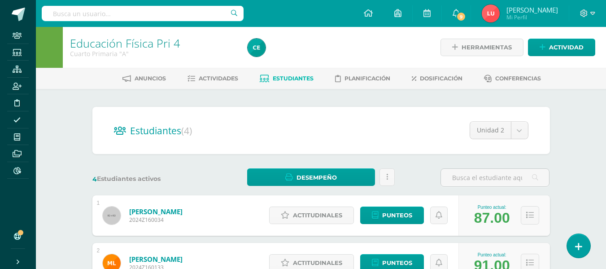
click at [156, 14] on input "text" at bounding box center [143, 13] width 202 height 15
click at [192, 20] on input "text" at bounding box center [143, 13] width 202 height 15
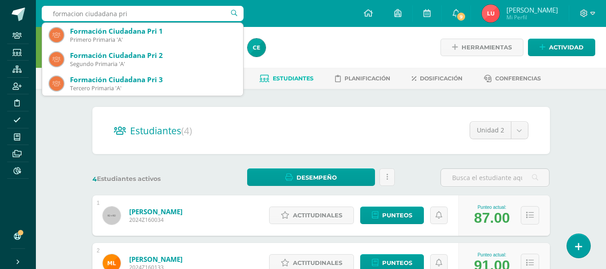
type input "formacion ciudadana pri 4"
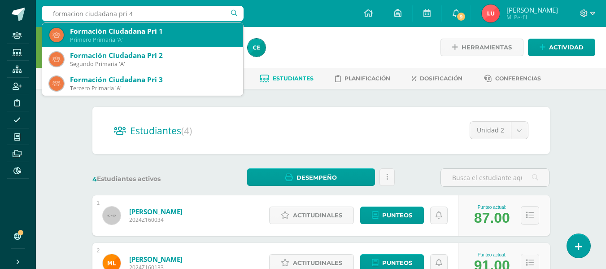
scroll to position [45, 0]
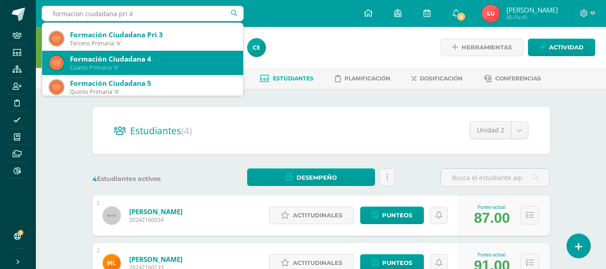
click at [181, 56] on div "Formación Ciudadana 4" at bounding box center [153, 58] width 166 height 9
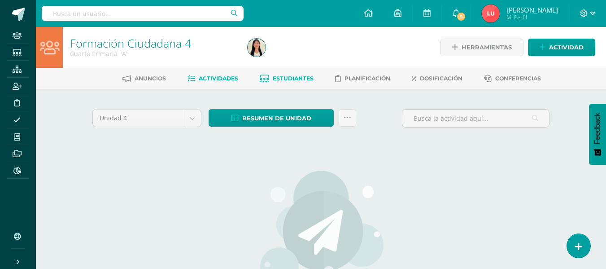
click at [290, 80] on span "Estudiantes" at bounding box center [293, 78] width 41 height 7
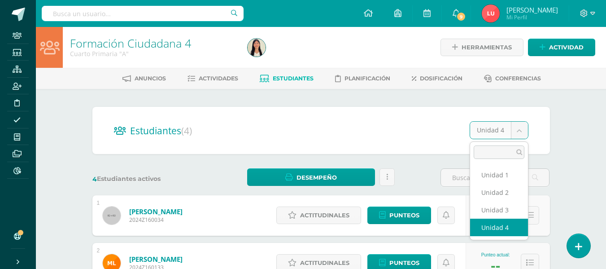
click at [523, 129] on body "Staff Estudiantes Estructura Inscripción Disciplina Asistencia Mis cursos Archi…" at bounding box center [303, 219] width 606 height 438
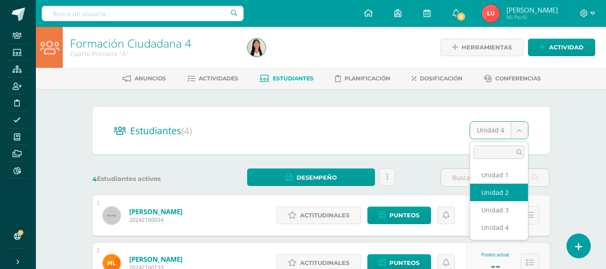
select select "/dashboard/teacher/section/978/students/?unit=21455"
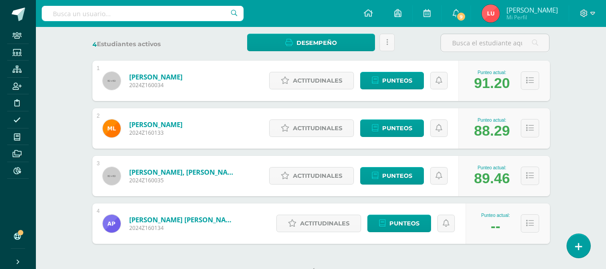
scroll to position [169, 0]
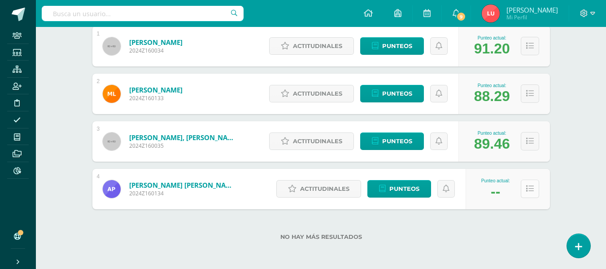
click at [526, 188] on icon at bounding box center [530, 189] width 8 height 8
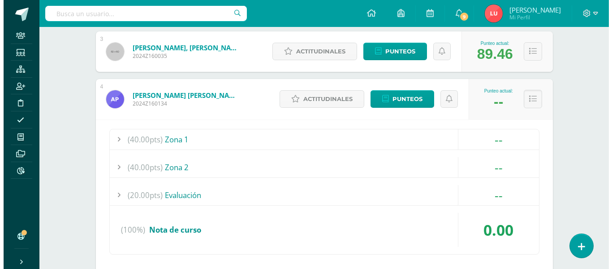
scroll to position [348, 0]
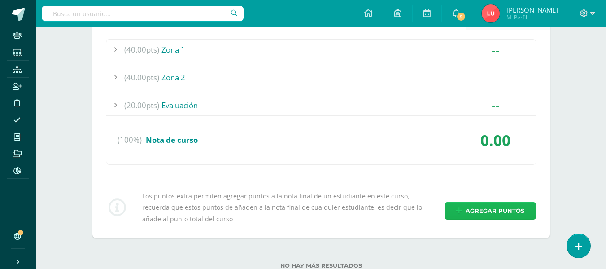
click at [471, 216] on span "Agregar puntos" at bounding box center [494, 210] width 59 height 17
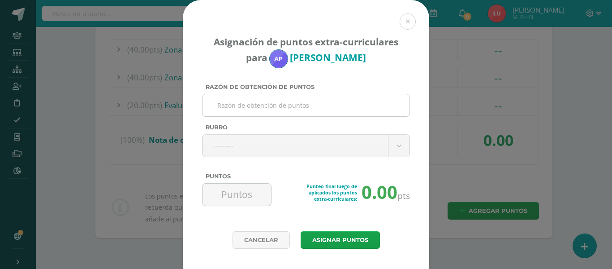
click at [270, 105] on input "Razón de obtención de puntos" at bounding box center [306, 105] width 200 height 22
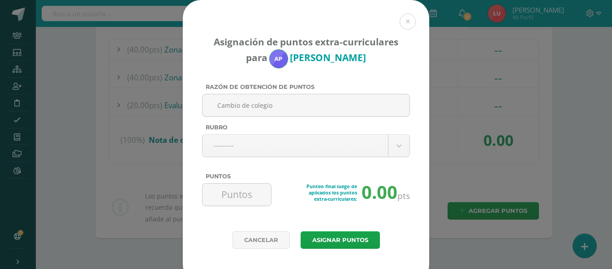
type input "Cambio de colegio"
click at [248, 157] on div "Razón de obtención de puntos Cambio de colegio Rubro --------- --------- Evalua…" at bounding box center [306, 148] width 215 height 130
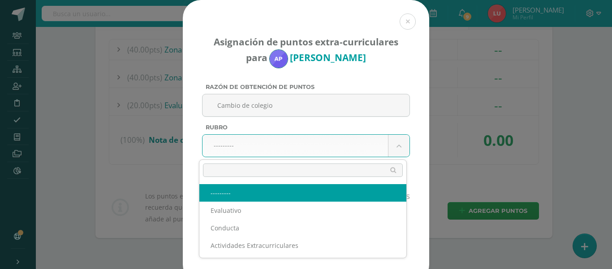
select select "1"
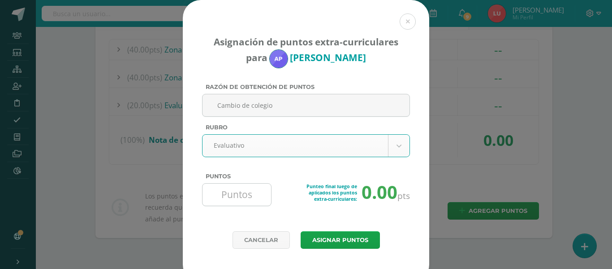
click at [226, 199] on input "Puntos" at bounding box center [236, 194] width 61 height 22
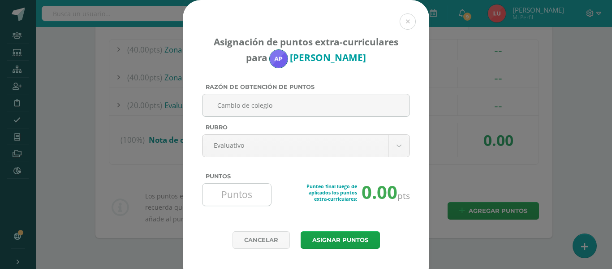
click at [234, 196] on input "Puntos" at bounding box center [236, 194] width 61 height 22
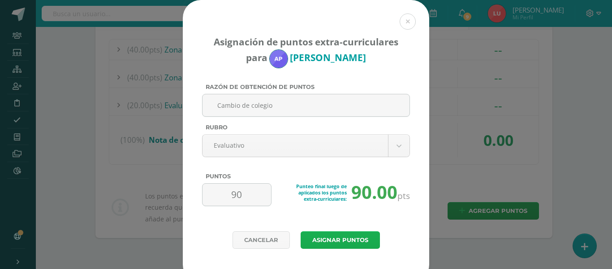
type input "90"
click at [336, 242] on button "Asignar puntos" at bounding box center [340, 239] width 79 height 17
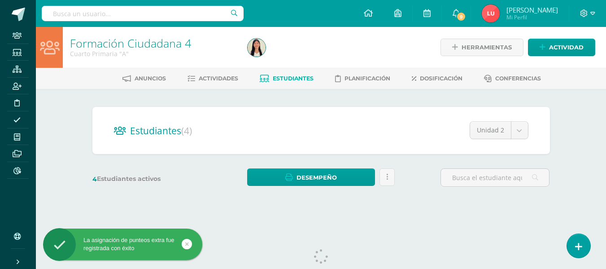
click at [113, 16] on input "text" at bounding box center [143, 13] width 202 height 15
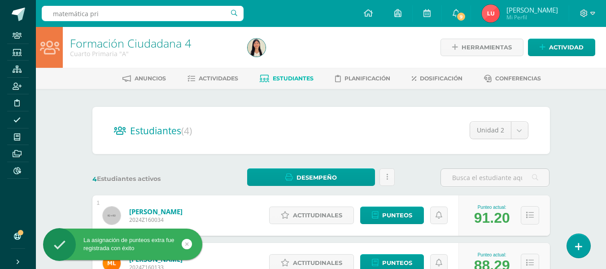
type input "matemática pri 4"
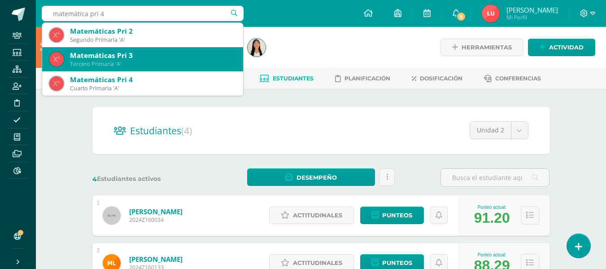
scroll to position [45, 0]
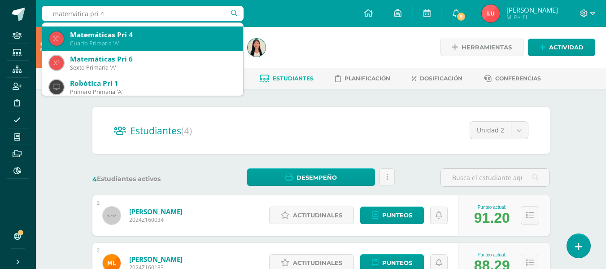
click at [123, 45] on div "Cuarto Primaria 'A'" at bounding box center [153, 43] width 166 height 8
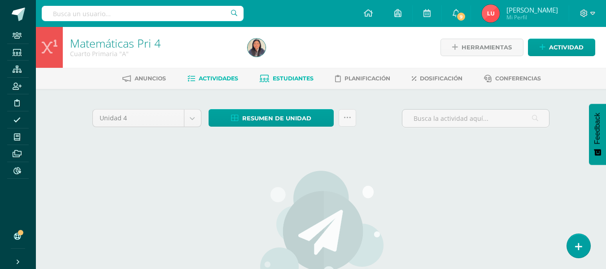
click at [281, 82] on link "Estudiantes" at bounding box center [287, 78] width 54 height 14
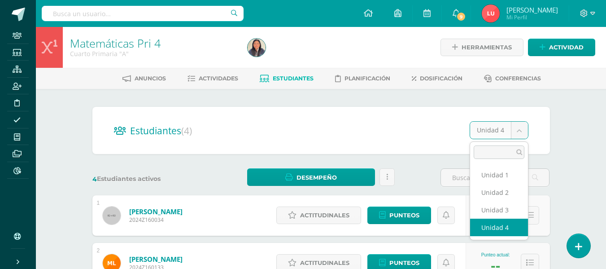
click at [501, 134] on body "Staff Estudiantes Estructura Inscripción Disciplina Asistencia Mis cursos Archi…" at bounding box center [303, 219] width 606 height 438
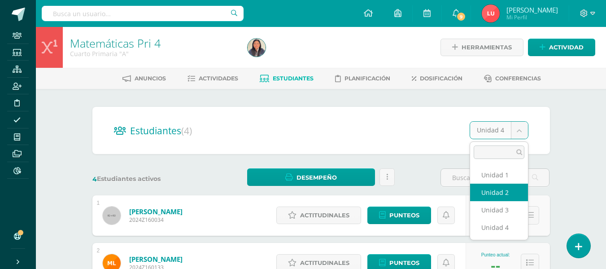
select select "/dashboard/teacher/section/973/students/?unit=21420"
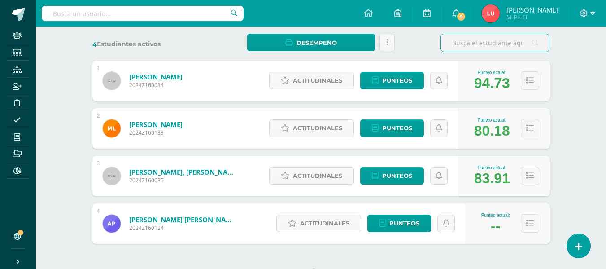
scroll to position [169, 0]
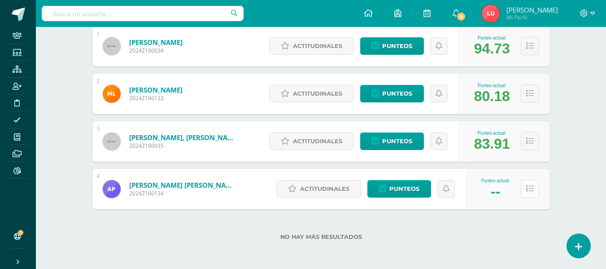
click at [521, 182] on button at bounding box center [529, 188] width 18 height 18
click at [530, 186] on icon at bounding box center [530, 189] width 8 height 8
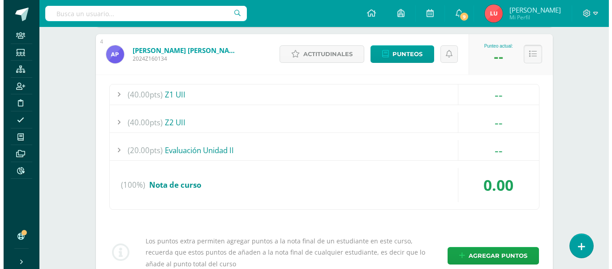
scroll to position [348, 0]
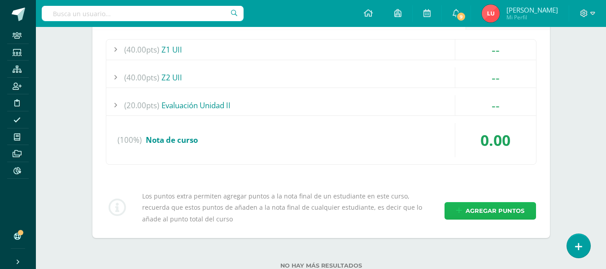
click at [478, 214] on span "Agregar puntos" at bounding box center [494, 210] width 59 height 17
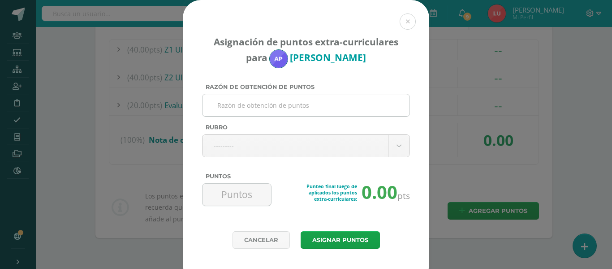
click at [307, 106] on input "Razón de obtención de puntos" at bounding box center [306, 105] width 200 height 22
type input "9"
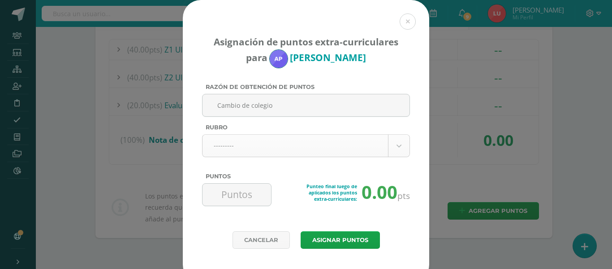
type input "Cambio de colegio"
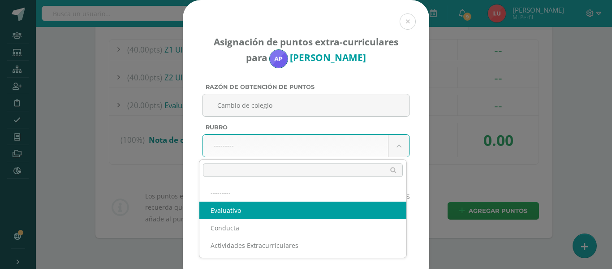
select select "1"
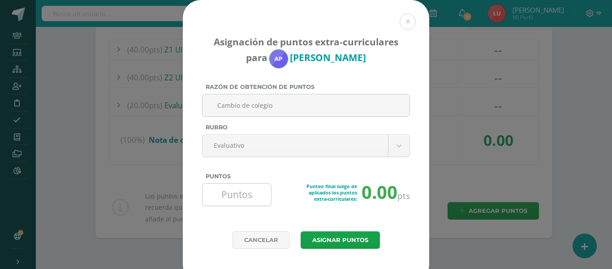
click at [234, 196] on input "Puntos" at bounding box center [236, 194] width 61 height 22
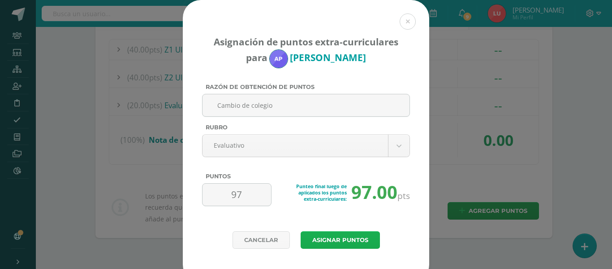
type input "97"
click at [349, 247] on button "Asignar puntos" at bounding box center [340, 239] width 79 height 17
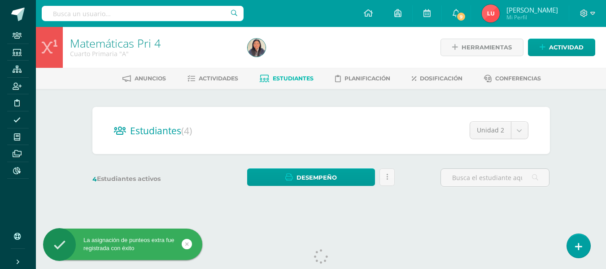
click at [130, 12] on input "text" at bounding box center [143, 13] width 202 height 15
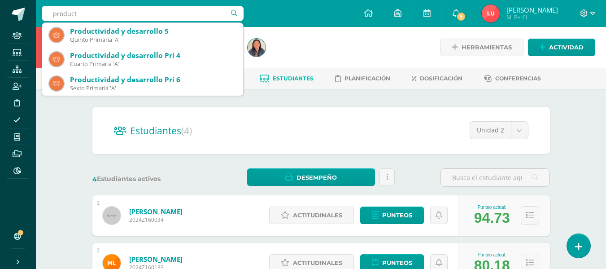
type input "producti"
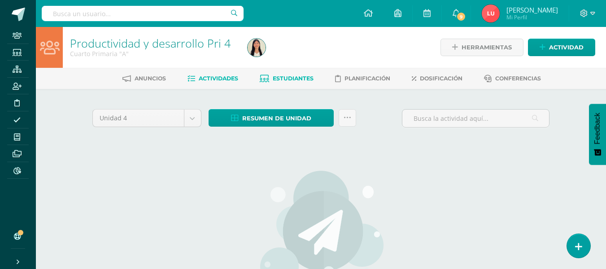
click at [296, 76] on span "Estudiantes" at bounding box center [293, 78] width 41 height 7
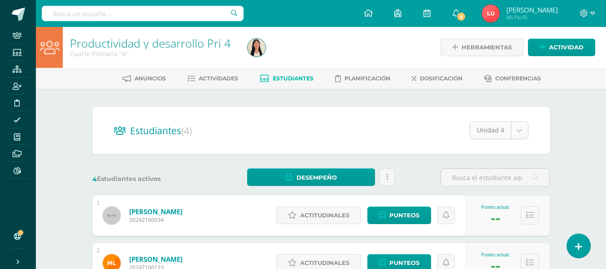
click at [515, 131] on body "Staff Estudiantes Estructura Inscripción Disciplina Asistencia Mis cursos Archi…" at bounding box center [303, 219] width 606 height 438
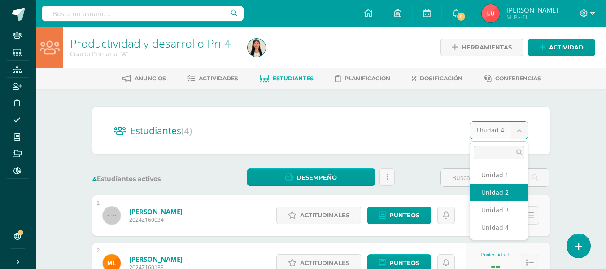
select select "/dashboard/teacher/section/975/students/?unit=21434"
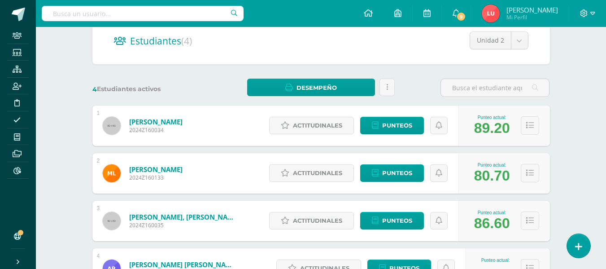
scroll to position [134, 0]
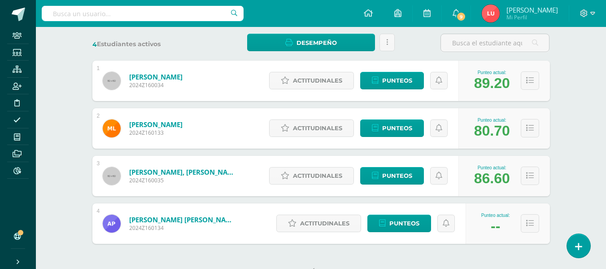
click at [539, 224] on div "Punteo actual: --" at bounding box center [507, 223] width 84 height 40
click at [526, 225] on icon at bounding box center [530, 223] width 8 height 8
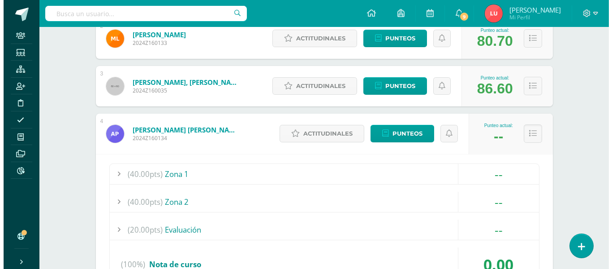
scroll to position [314, 0]
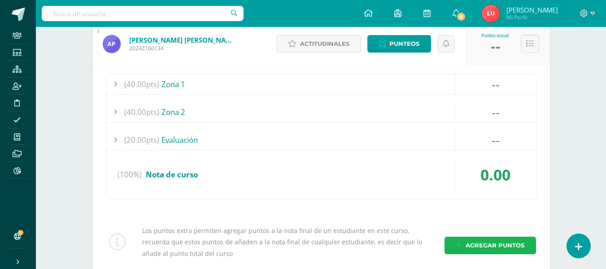
click at [496, 241] on span "Agregar puntos" at bounding box center [494, 245] width 59 height 17
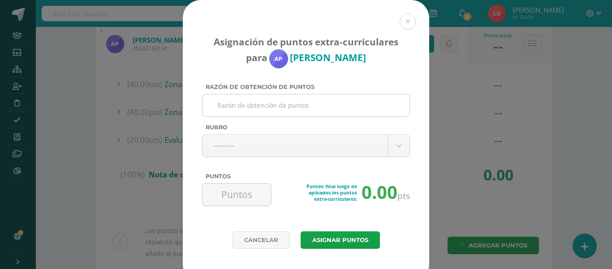
click at [299, 103] on input "Razón de obtención de puntos" at bounding box center [306, 105] width 200 height 22
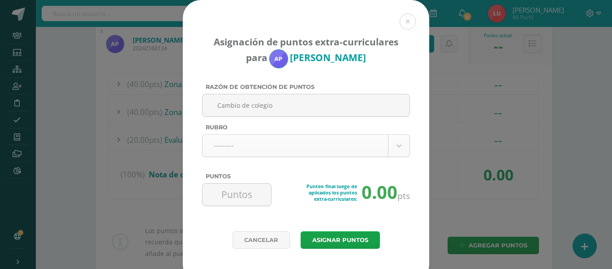
type input "Cambio de colegio"
click at [216, 145] on body "Asignación de puntos extra-curriculares para Alessandra Pérez Razón de obtenció…" at bounding box center [306, 9] width 612 height 646
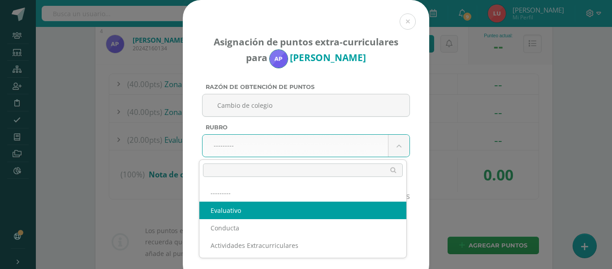
select select "1"
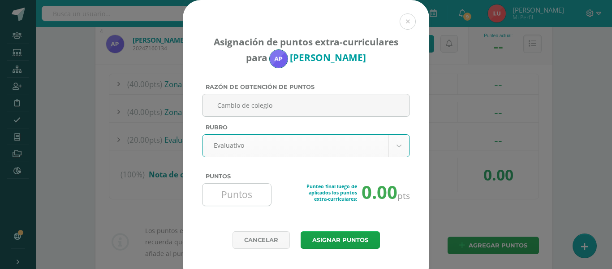
click at [232, 195] on input "Puntos" at bounding box center [236, 194] width 61 height 22
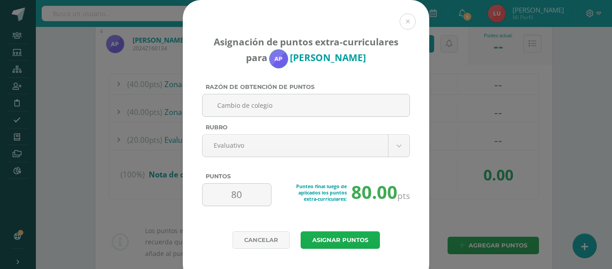
type input "80"
click at [333, 231] on button "Asignar puntos" at bounding box center [340, 239] width 79 height 17
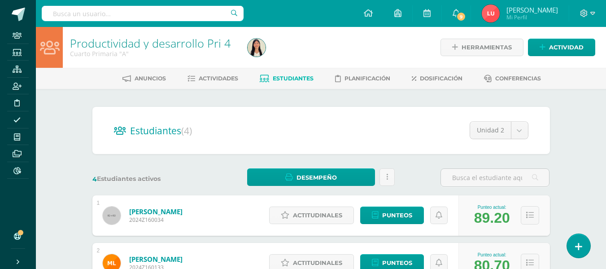
click at [121, 10] on input "text" at bounding box center [143, 13] width 202 height 15
type input "artes plasticas pri 4"
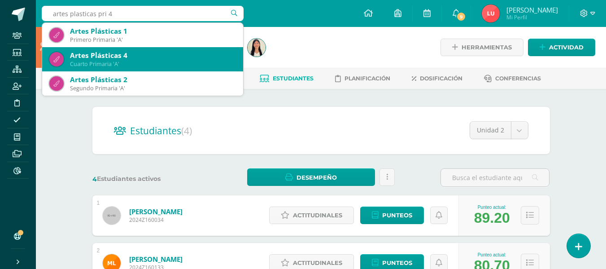
click at [147, 64] on div "Cuarto Primaria 'A'" at bounding box center [153, 64] width 166 height 8
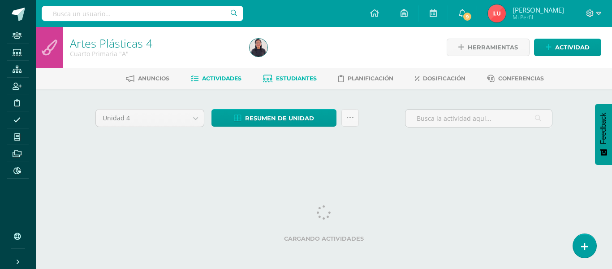
click at [301, 78] on span "Estudiantes" at bounding box center [296, 78] width 41 height 7
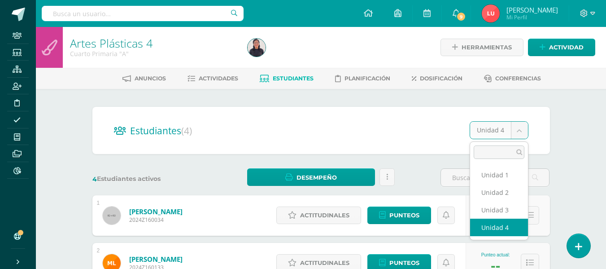
click at [507, 135] on body "Staff Estudiantes Estructura Inscripción Disciplina Asistencia Mis cursos Archi…" at bounding box center [303, 219] width 606 height 438
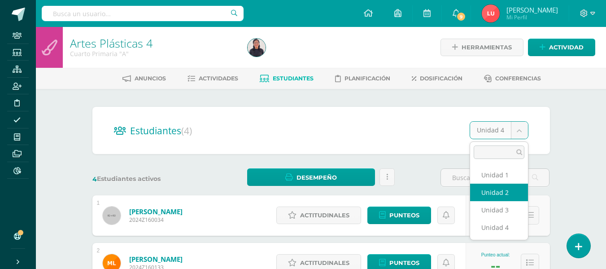
select select "/dashboard/teacher/section/980/students/?unit=21469"
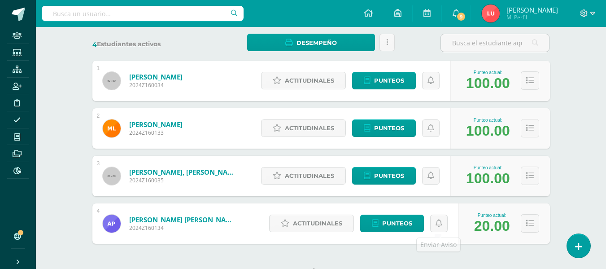
scroll to position [169, 0]
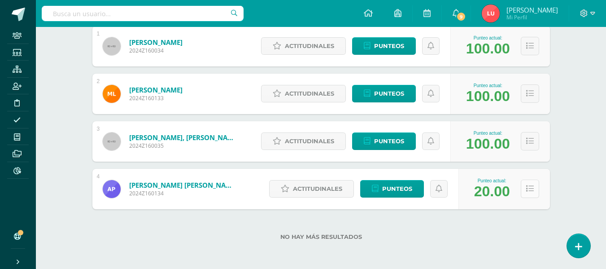
click at [535, 192] on button at bounding box center [529, 188] width 18 height 18
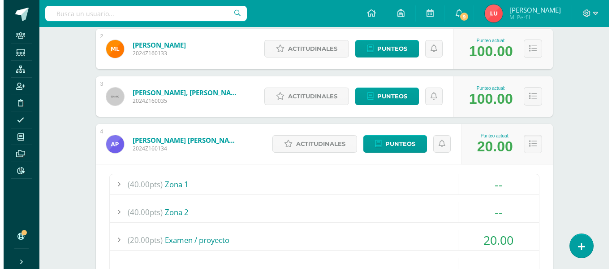
scroll to position [348, 0]
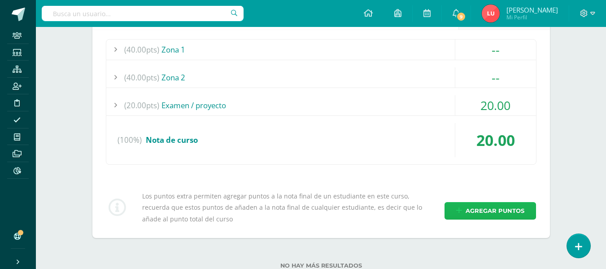
click at [498, 209] on span "Agregar puntos" at bounding box center [494, 210] width 59 height 17
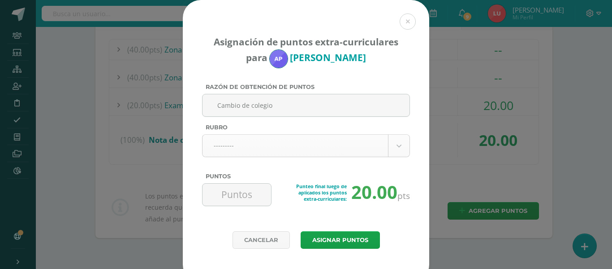
type input "Cambio de colegio"
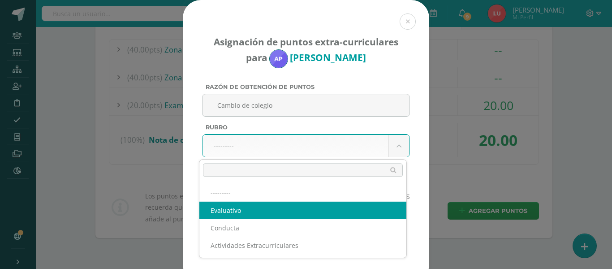
select select "1"
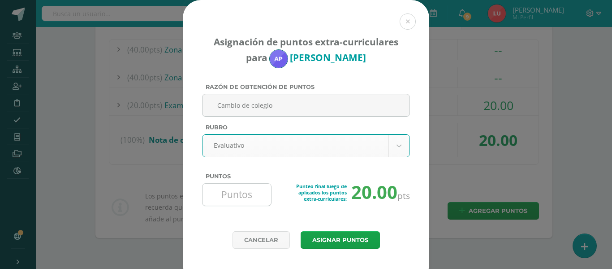
click at [243, 204] on input "Puntos" at bounding box center [236, 194] width 61 height 22
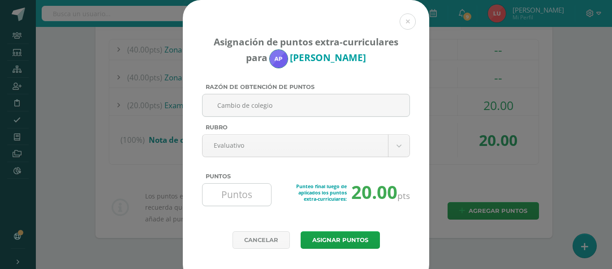
click at [243, 201] on input "Puntos" at bounding box center [236, 194] width 61 height 22
click at [239, 198] on input "Puntos" at bounding box center [236, 194] width 61 height 22
type input "75"
click at [345, 238] on button "Asignar puntos" at bounding box center [340, 239] width 79 height 17
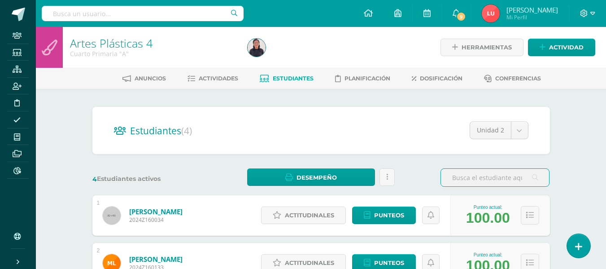
click at [148, 15] on input "text" at bounding box center [143, 13] width 202 height 15
type input "musica pri 4"
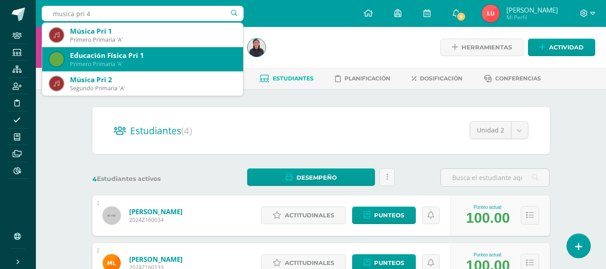
scroll to position [45, 0]
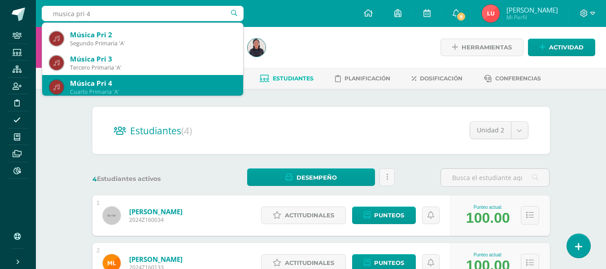
click at [128, 83] on div "Música Pri 4" at bounding box center [153, 82] width 166 height 9
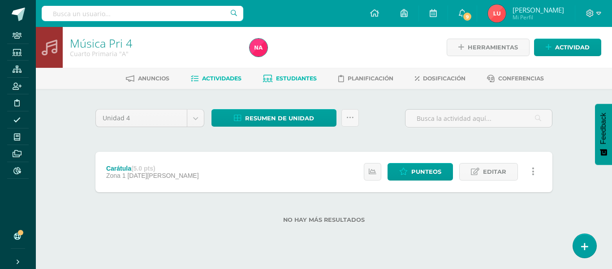
click at [266, 85] on link "Estudiantes" at bounding box center [290, 78] width 54 height 14
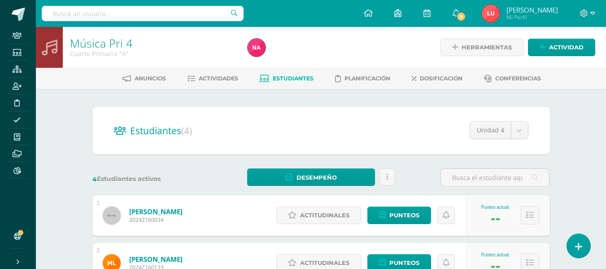
scroll to position [45, 0]
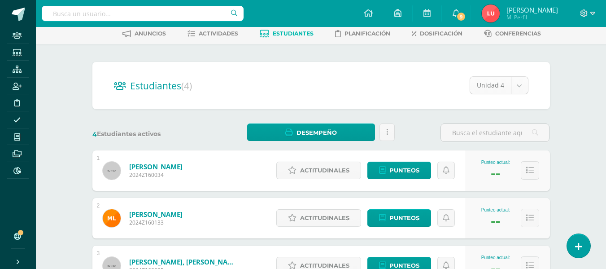
click at [518, 90] on body "Staff Estudiantes Estructura Inscripción Disciplina Asistencia Mis cursos Archi…" at bounding box center [303, 174] width 606 height 438
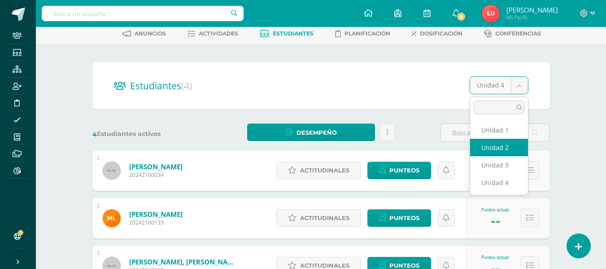
select select "/dashboard/teacher/section/977/students/?unit=21448"
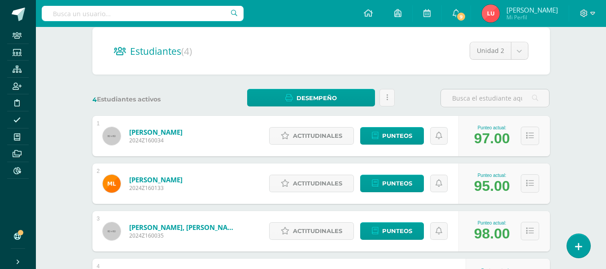
scroll to position [169, 0]
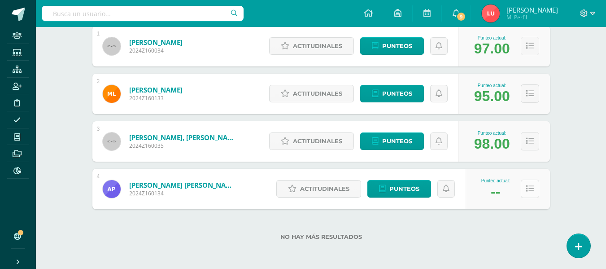
click at [530, 191] on icon at bounding box center [530, 189] width 8 height 8
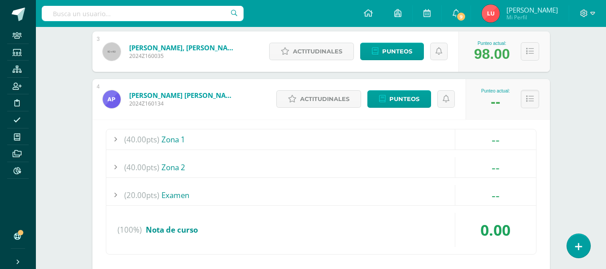
scroll to position [348, 0]
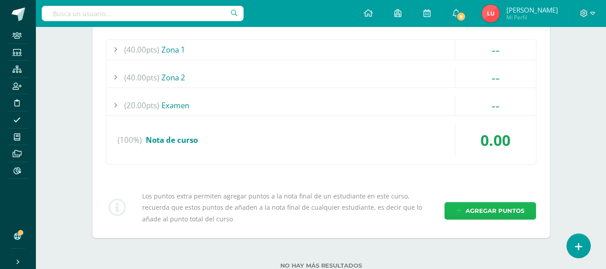
click at [499, 205] on span "Agregar puntos" at bounding box center [494, 210] width 59 height 17
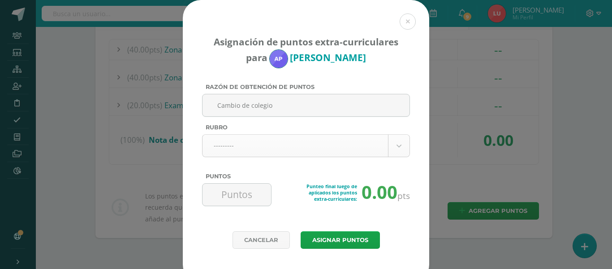
type input "Cambio de colegio"
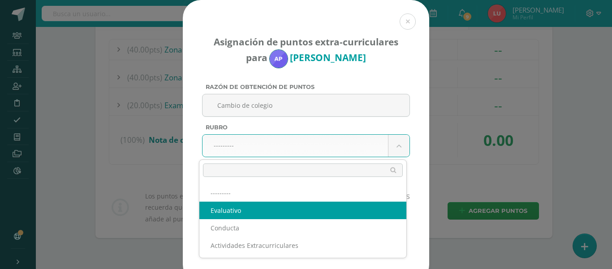
select select "1"
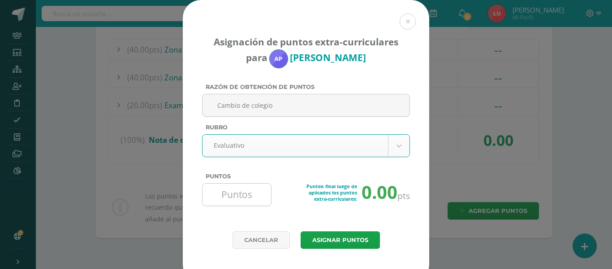
click at [229, 195] on input "Puntos" at bounding box center [236, 194] width 61 height 22
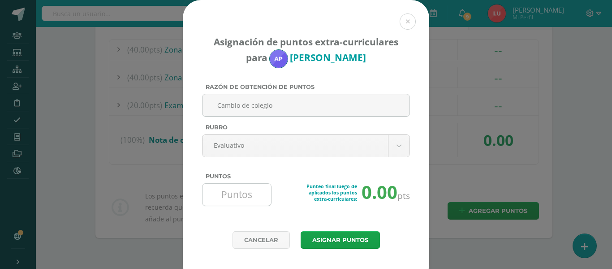
click at [237, 195] on input "Puntos" at bounding box center [236, 194] width 61 height 22
click at [403, 23] on button at bounding box center [408, 21] width 16 height 16
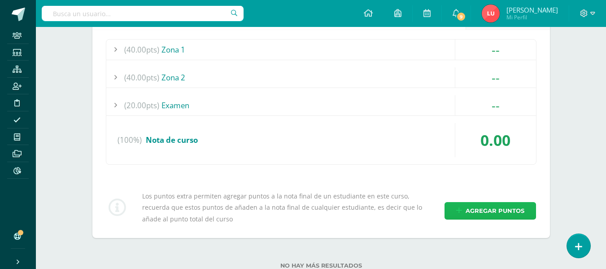
select select "1"
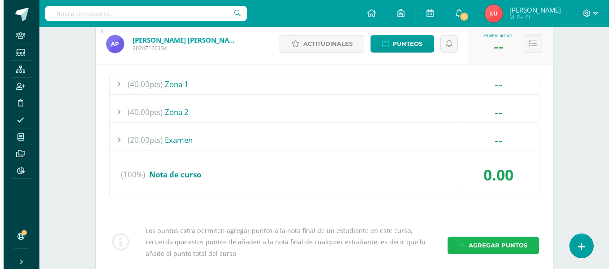
scroll to position [377, 0]
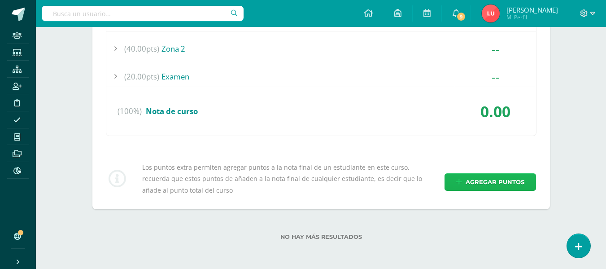
click at [485, 179] on span "Agregar puntos" at bounding box center [494, 181] width 59 height 17
select select "1"
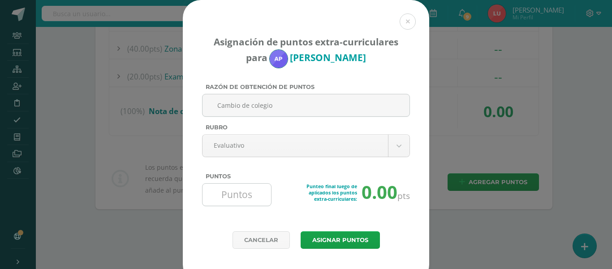
click at [236, 194] on input "Puntos" at bounding box center [236, 194] width 61 height 22
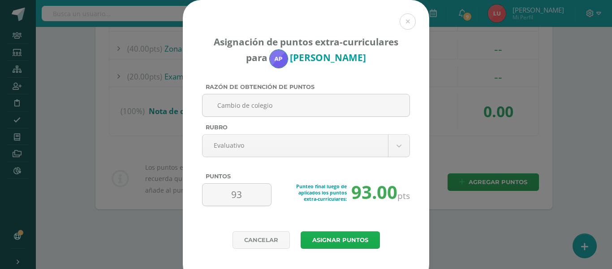
type input "93"
click at [319, 232] on button "Asignar puntos" at bounding box center [340, 239] width 79 height 17
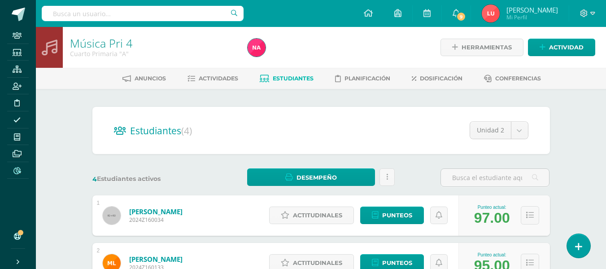
click at [23, 174] on span at bounding box center [17, 170] width 20 height 12
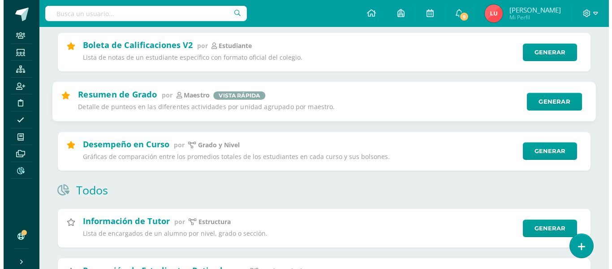
scroll to position [269, 0]
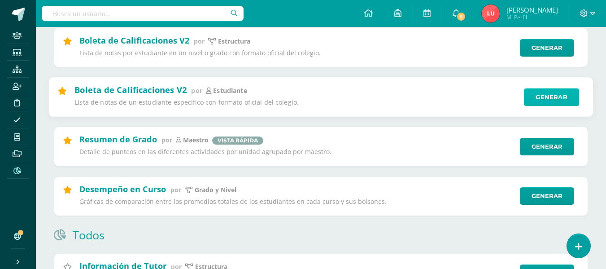
click at [534, 98] on link "Generar" at bounding box center [551, 97] width 55 height 18
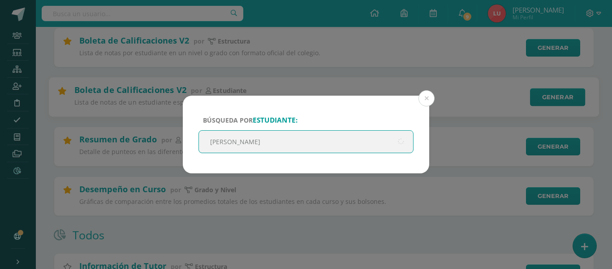
type input "[PERSON_NAME]"
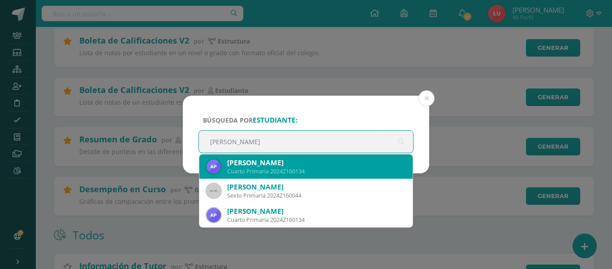
click at [328, 162] on div "[PERSON_NAME]" at bounding box center [316, 162] width 178 height 9
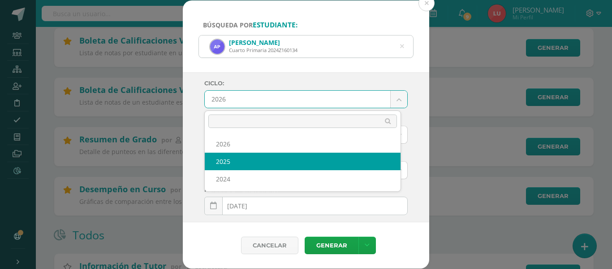
select select "3"
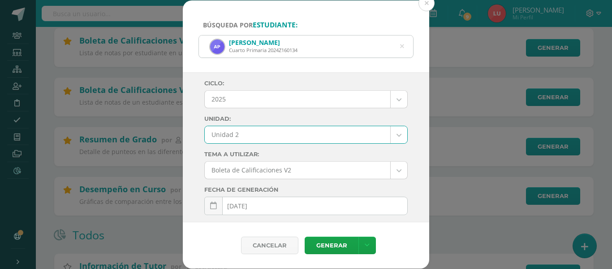
scroll to position [45, 0]
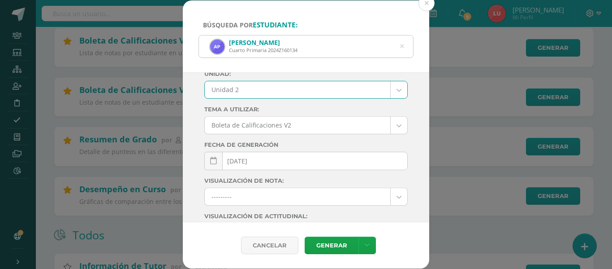
select select "Unidad 3"
click at [203, 118] on div "Ciclo: 2025 2026 2025 2024 Unidad: Unidad 3 Final Unidad 1 Unidad 2 Unidad 3 Un…" at bounding box center [306, 147] width 247 height 150
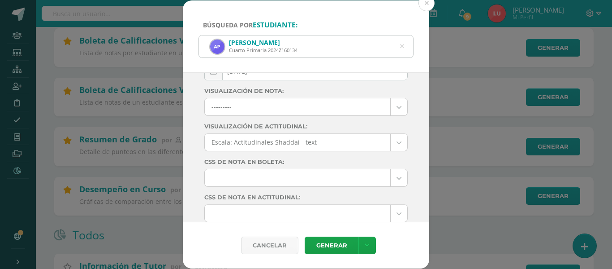
scroll to position [166, 0]
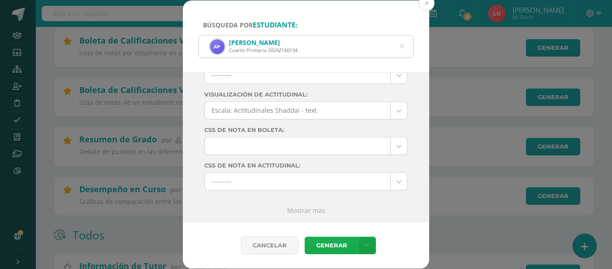
click at [320, 243] on link "Generar" at bounding box center [332, 244] width 54 height 17
